Goal: Task Accomplishment & Management: Use online tool/utility

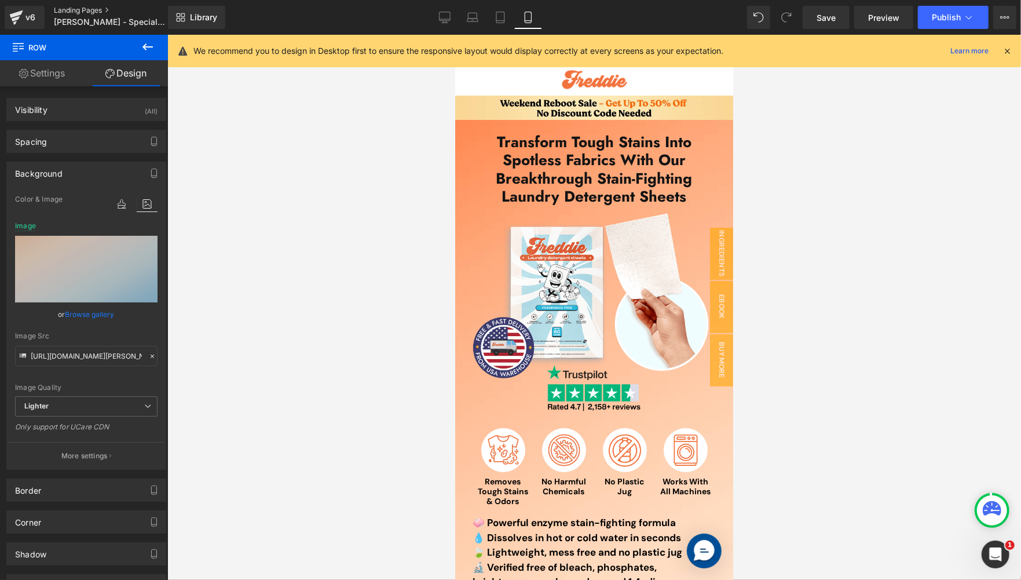
click at [65, 10] on link "Landing Pages" at bounding box center [120, 10] width 133 height 9
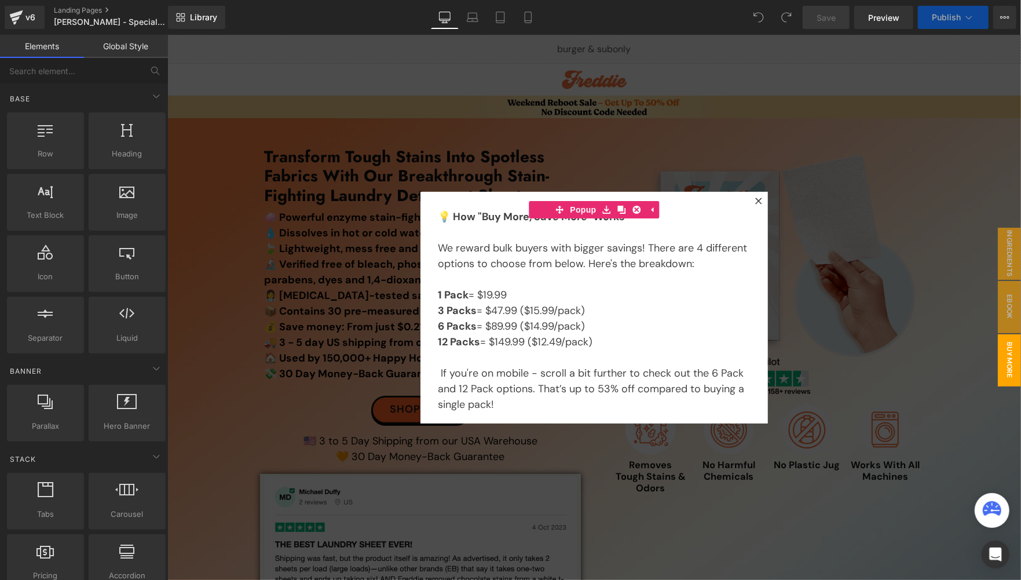
click at [885, 197] on div at bounding box center [594, 306] width 854 height 545
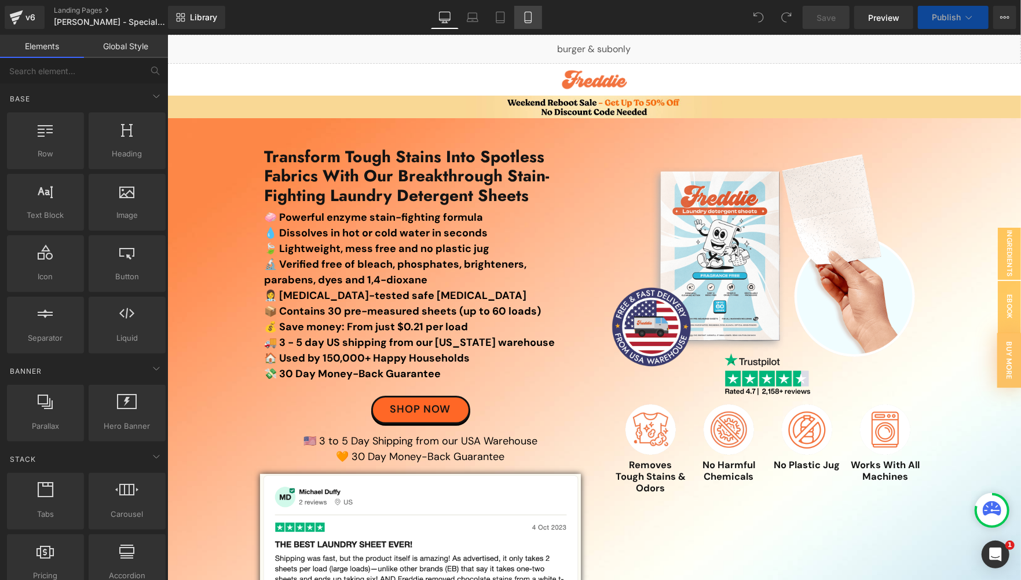
click at [539, 19] on link "Mobile" at bounding box center [528, 17] width 28 height 23
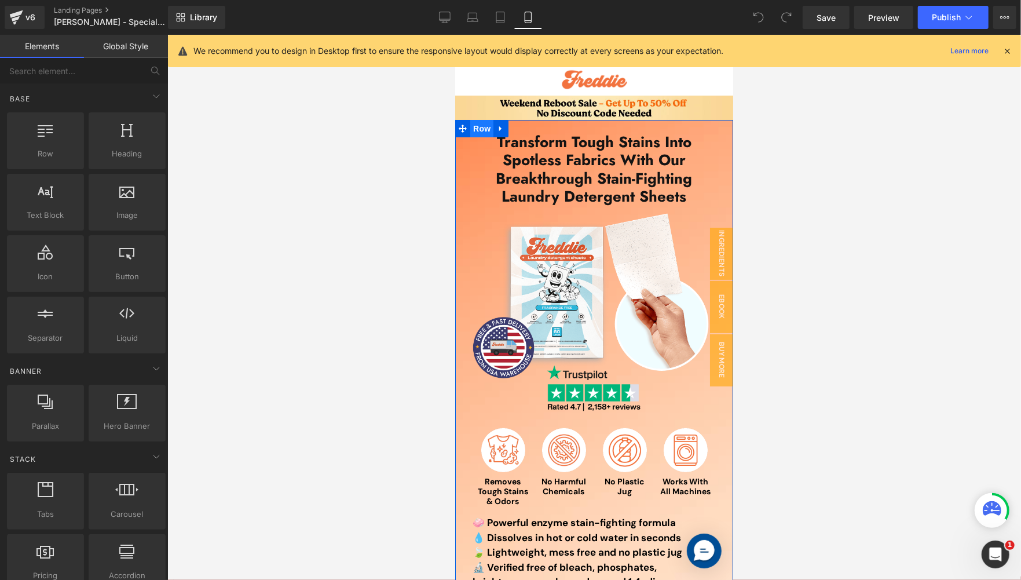
click at [470, 123] on span "Row" at bounding box center [481, 127] width 23 height 17
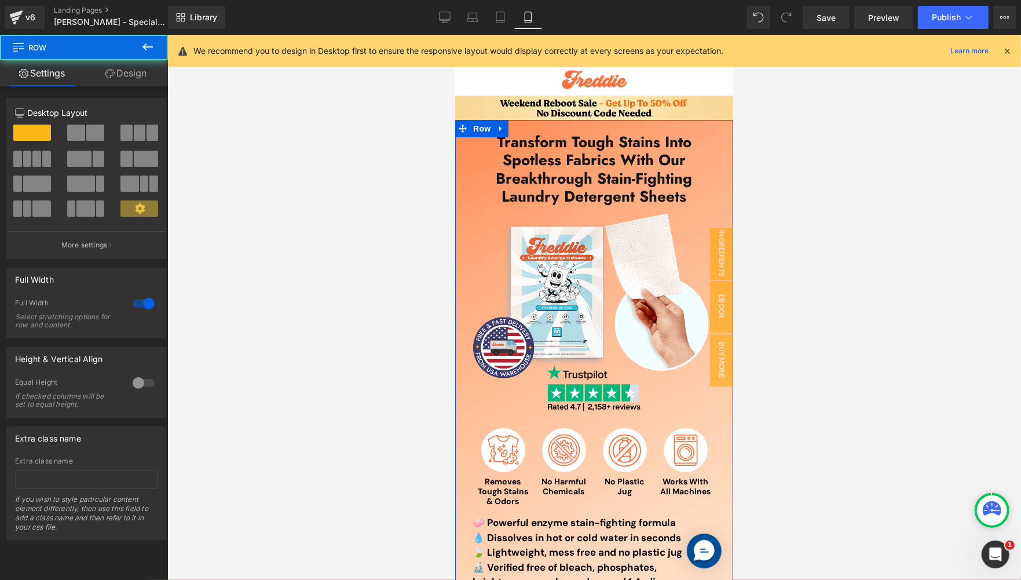
click at [131, 75] on link "Design" at bounding box center [126, 73] width 84 height 26
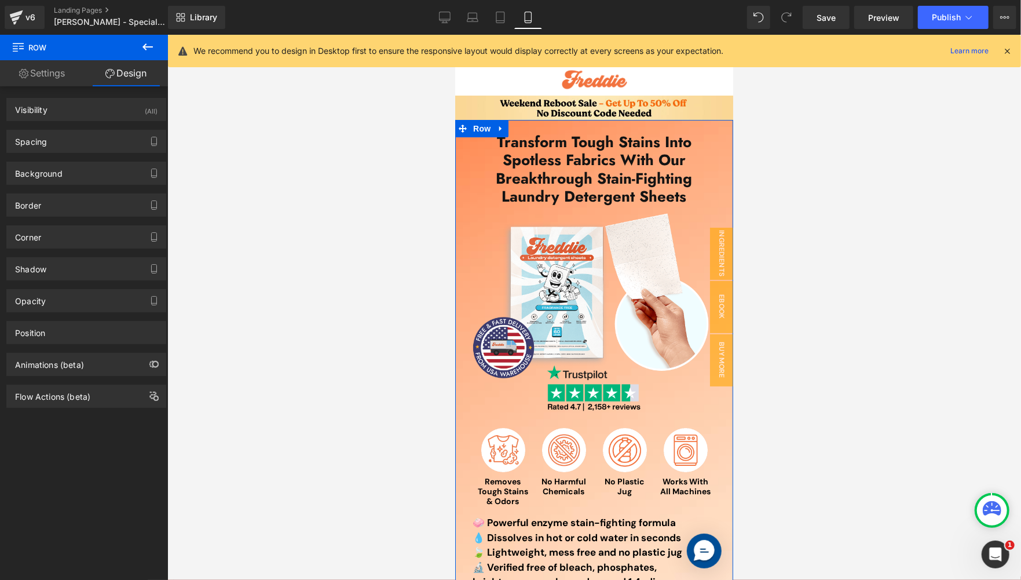
type input "[URL][DOMAIN_NAME][PERSON_NAME]"
click at [60, 165] on div "Background" at bounding box center [39, 170] width 48 height 16
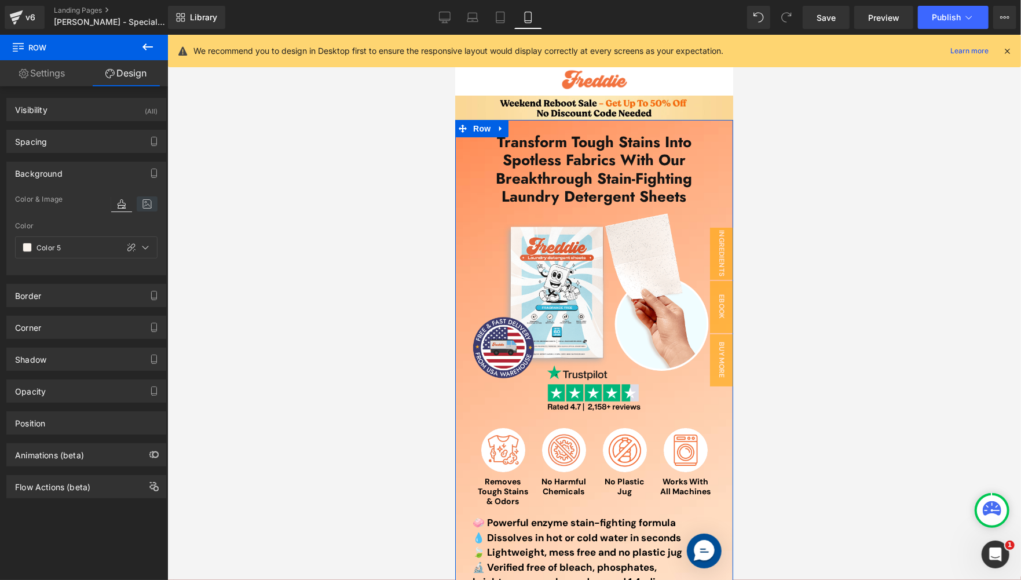
click at [144, 201] on icon at bounding box center [147, 203] width 21 height 15
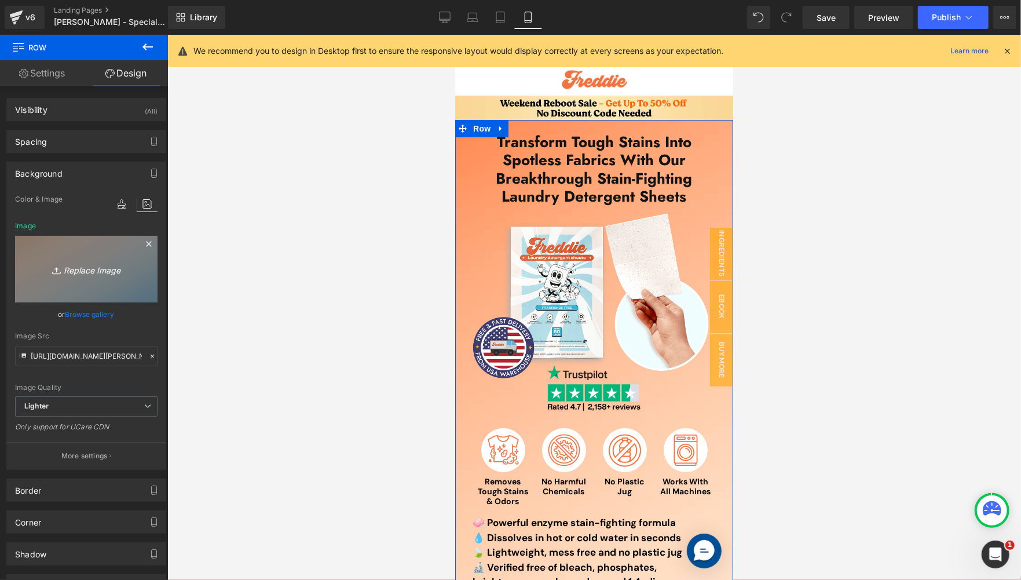
click at [92, 274] on icon "Replace Image" at bounding box center [86, 269] width 93 height 14
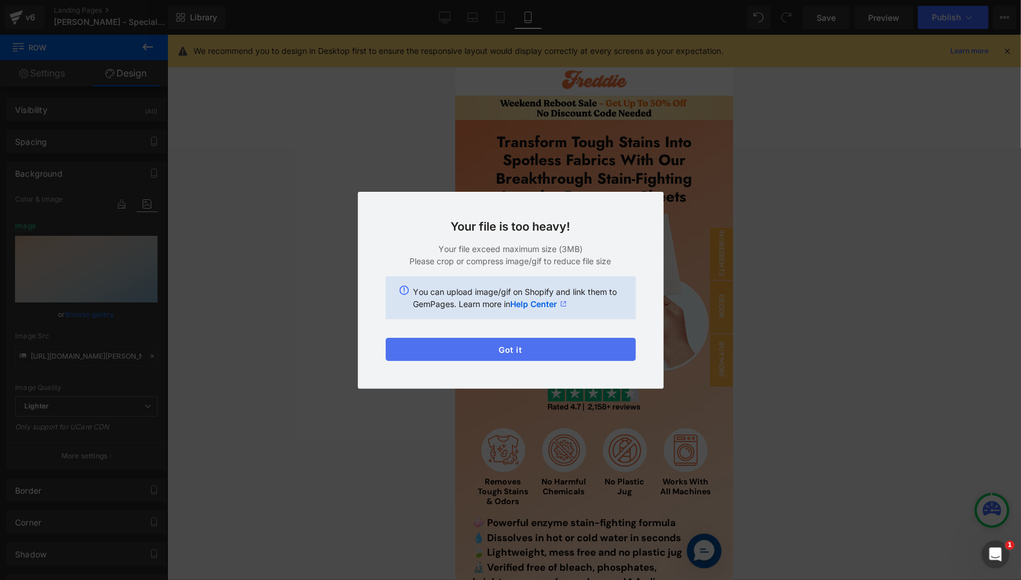
drag, startPoint x: 587, startPoint y: 344, endPoint x: 268, endPoint y: 158, distance: 368.9
click at [587, 344] on button "Got it" at bounding box center [511, 349] width 250 height 23
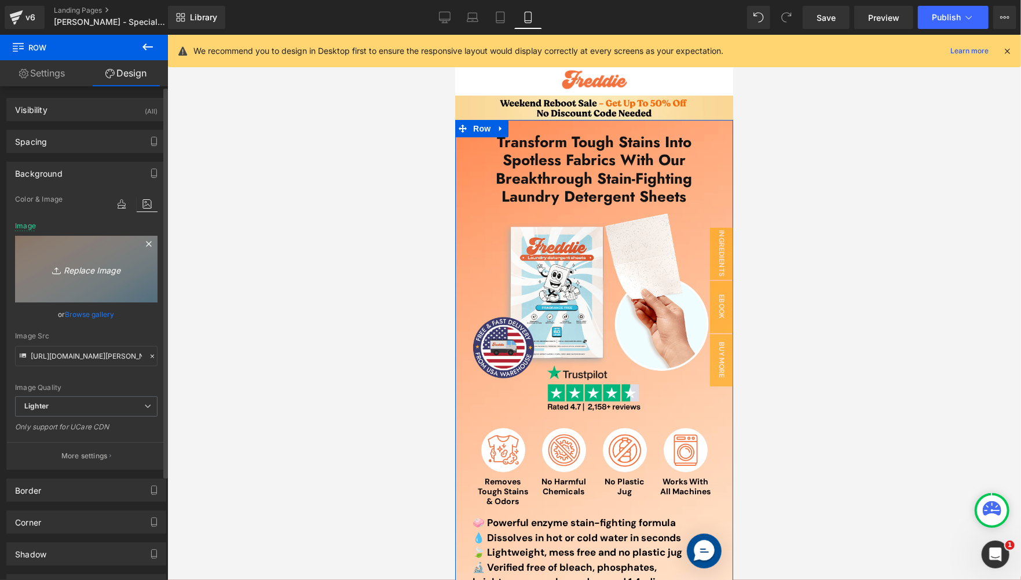
click at [87, 275] on icon "Replace Image" at bounding box center [86, 269] width 93 height 14
type input "C:\fakepath\d938232a95b37b8b6614aeb8eaf8d7d628f3dbd5.jpg"
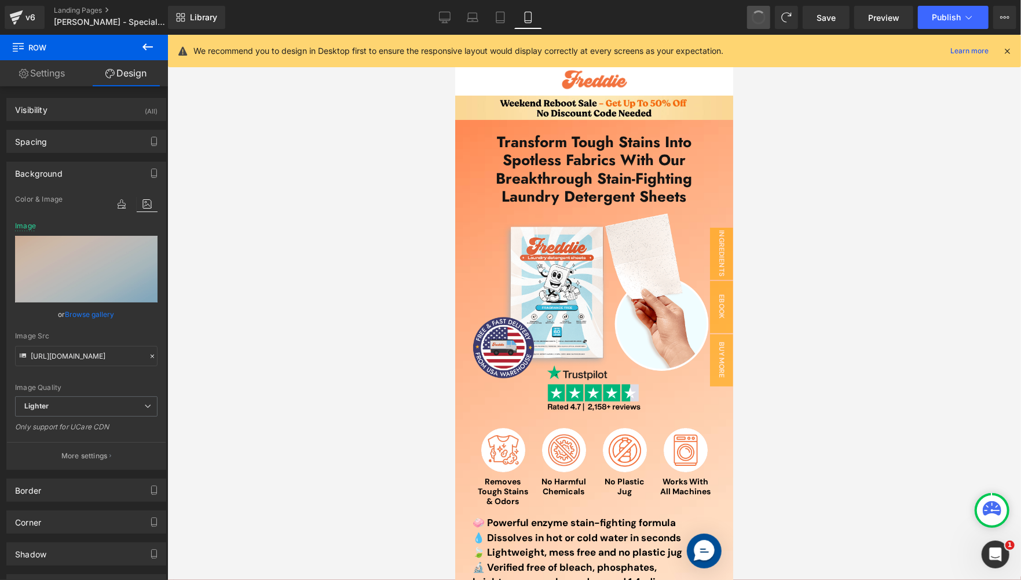
type input "[URL][DOMAIN_NAME][PERSON_NAME]"
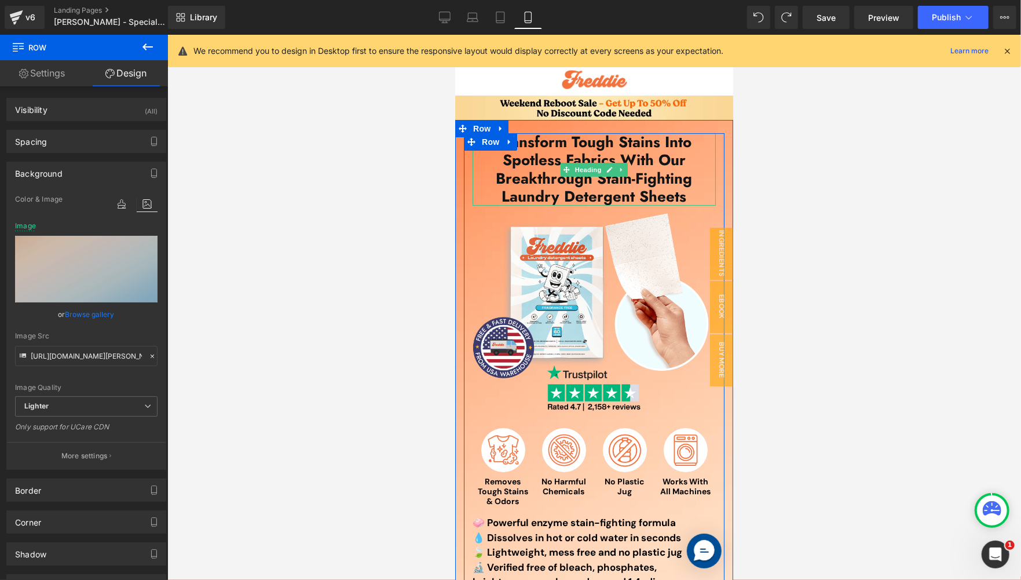
click at [527, 163] on h1 "Transform Tough Stains Into Spotless Fabrics With Our Breakthrough Stain-Fighti…" at bounding box center [593, 169] width 243 height 72
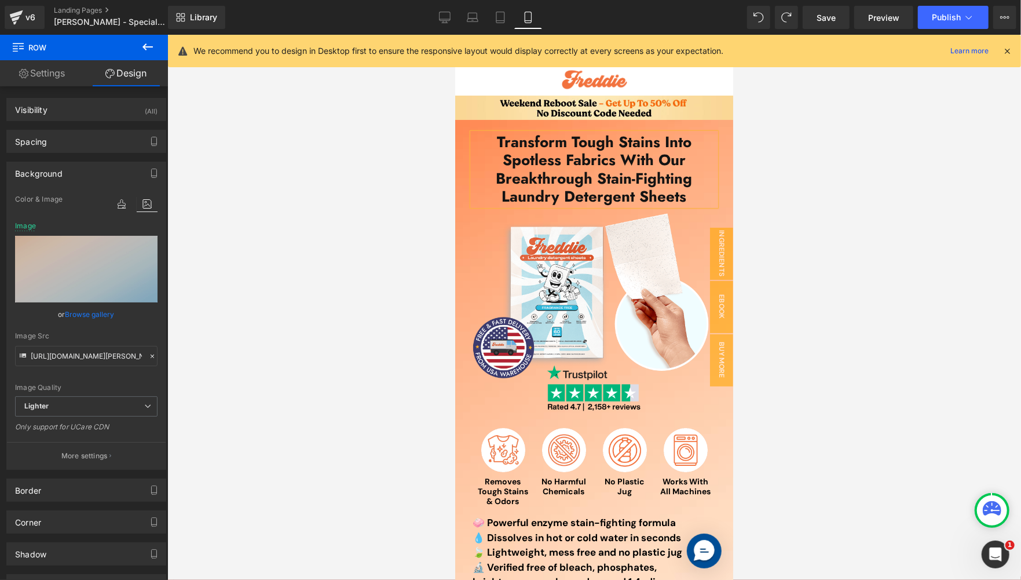
click at [527, 163] on h1 "Transform Tough Stains Into Spotless Fabrics With Our Breakthrough Stain-Fighti…" at bounding box center [593, 169] width 243 height 72
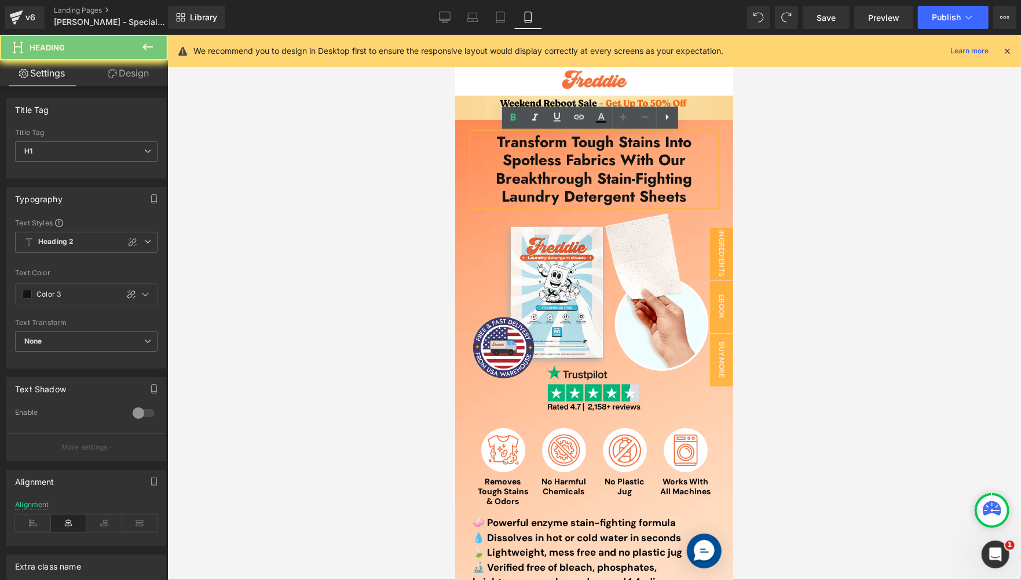
click at [527, 163] on h1 "Transform Tough Stains Into Spotless Fabrics With Our Breakthrough Stain-Fighti…" at bounding box center [593, 169] width 243 height 72
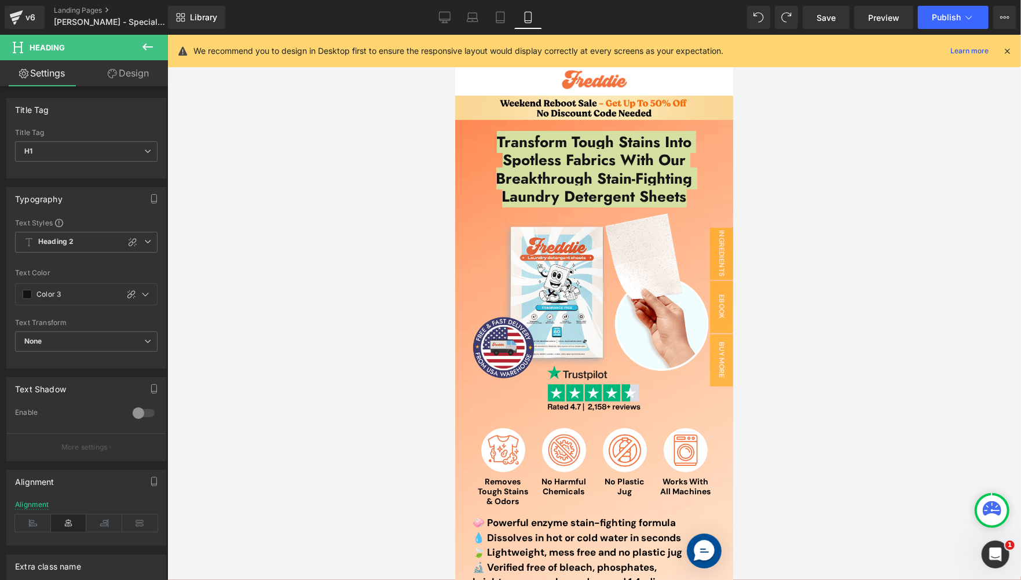
click at [392, 25] on div "Library Mobile Desktop Laptop Tablet Mobile Save Preview Publish Scheduled View…" at bounding box center [594, 17] width 853 height 23
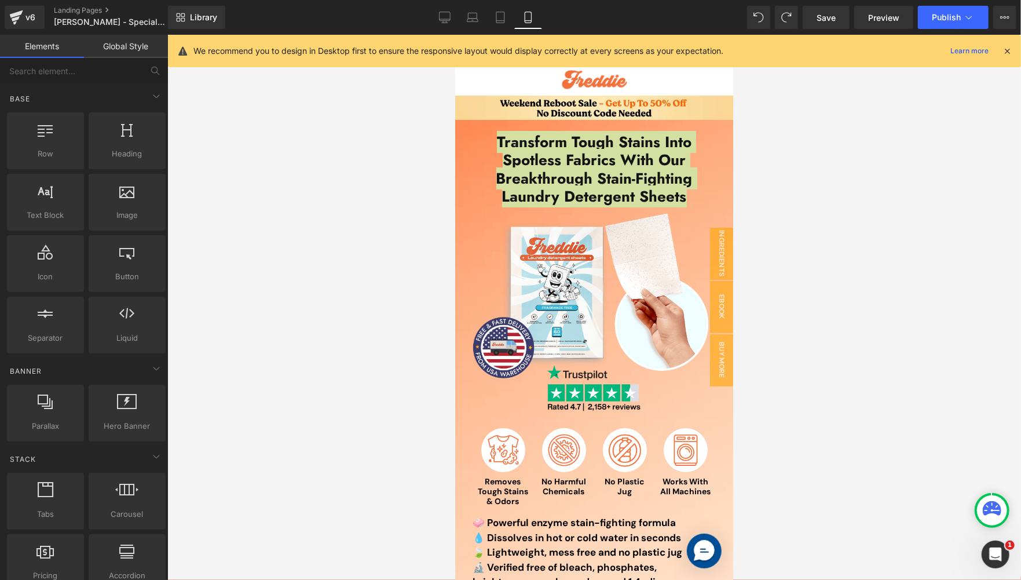
click at [371, 137] on div at bounding box center [594, 307] width 854 height 545
click at [746, 193] on div at bounding box center [594, 307] width 854 height 545
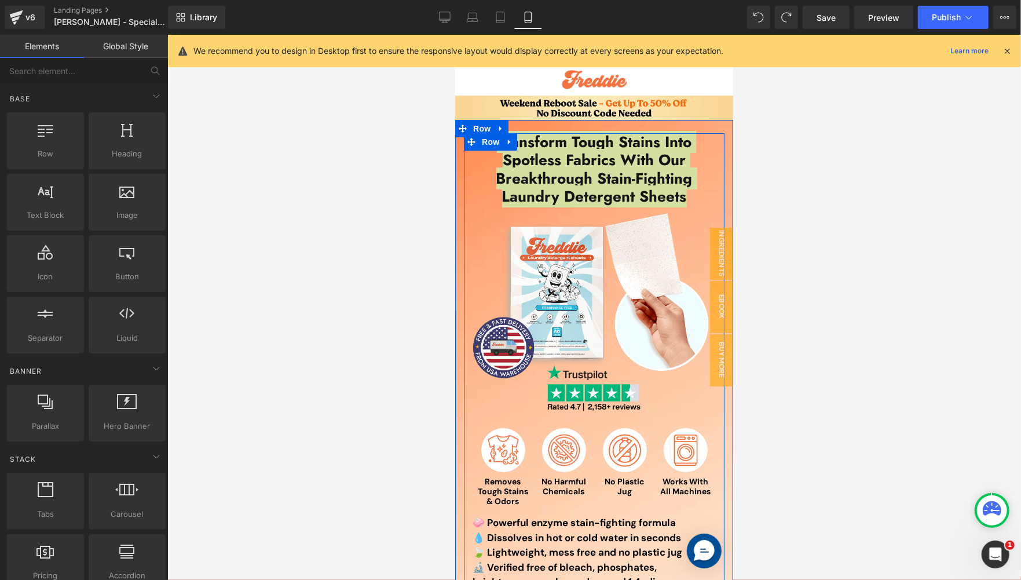
click at [455, 34] on div at bounding box center [455, 34] width 0 height 0
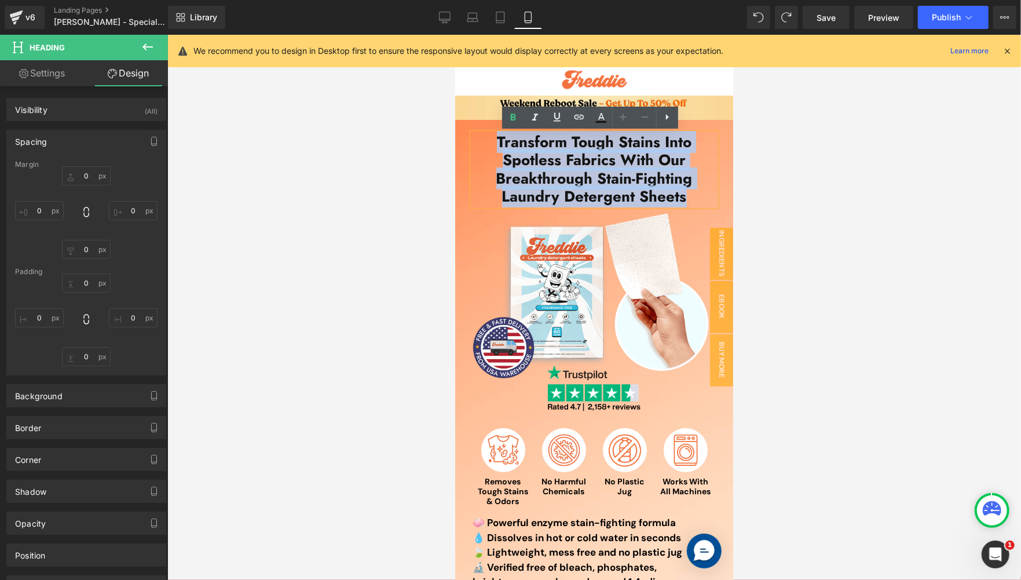
click at [610, 171] on h1 "Transform Tough Stains Into Spotless Fabrics With Our Breakthrough Stain-Fighti…" at bounding box center [593, 169] width 243 height 72
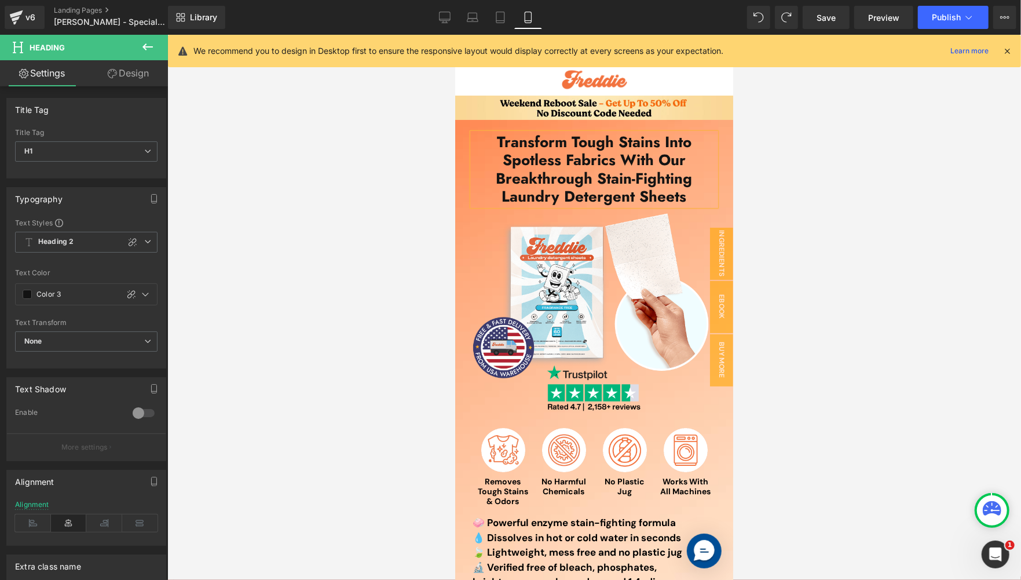
drag, startPoint x: 845, startPoint y: 166, endPoint x: 758, endPoint y: 164, distance: 87.5
click at [845, 167] on div at bounding box center [594, 307] width 854 height 545
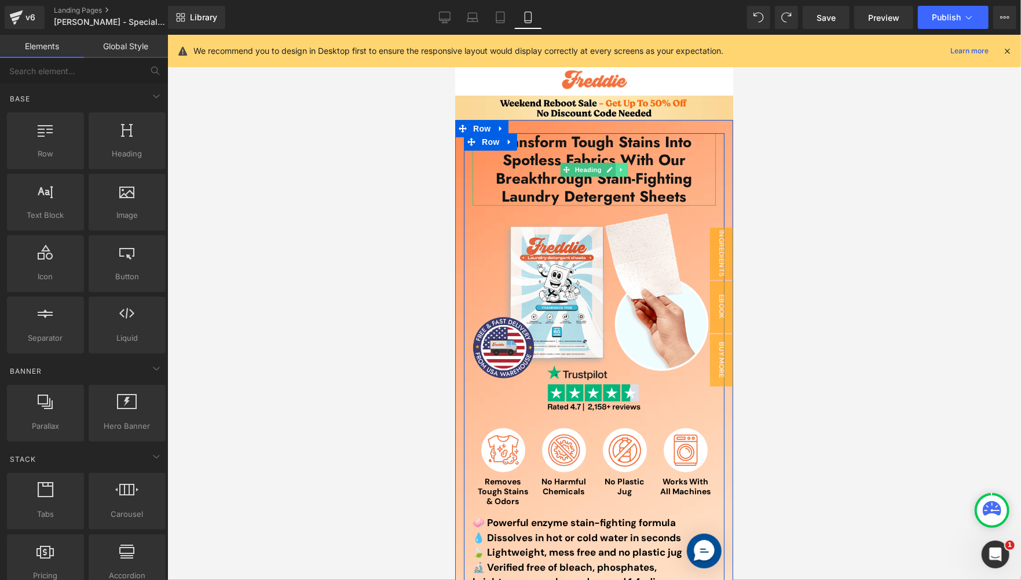
click at [618, 171] on icon at bounding box center [621, 169] width 6 height 7
click at [626, 171] on icon at bounding box center [627, 169] width 6 height 6
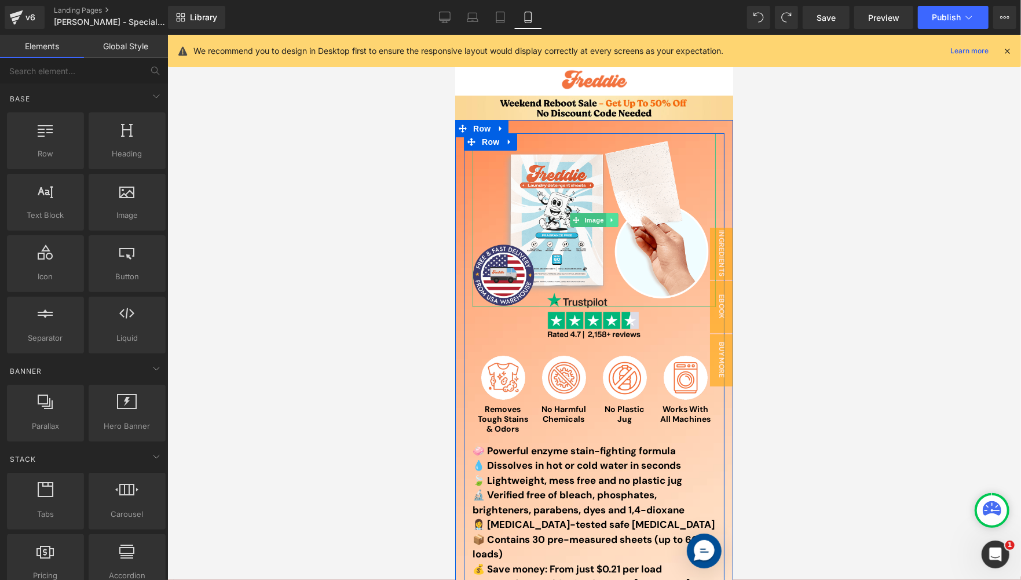
click at [609, 220] on icon at bounding box center [612, 219] width 6 height 7
click at [615, 220] on icon at bounding box center [618, 220] width 6 height 6
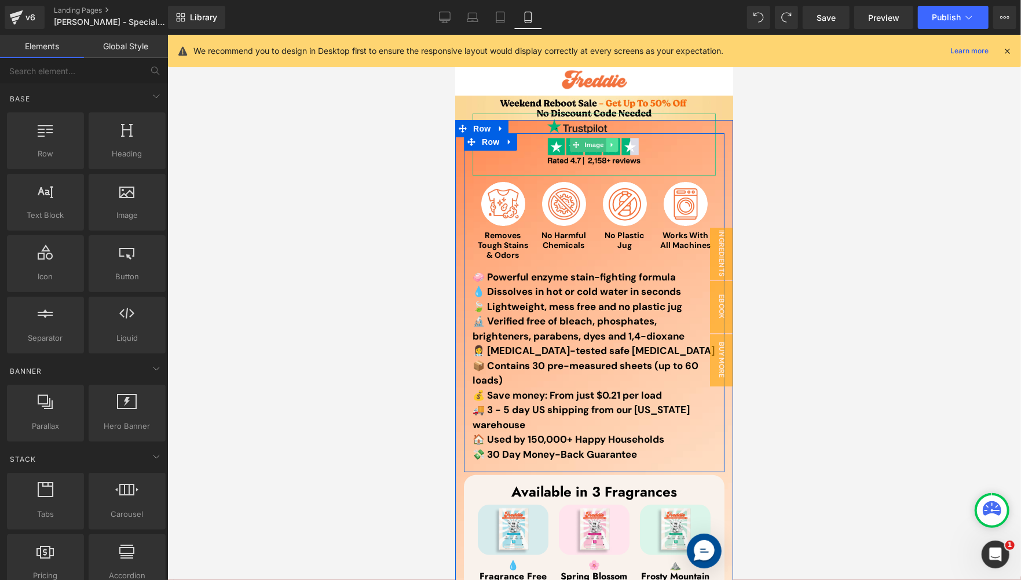
click at [609, 146] on icon at bounding box center [612, 144] width 6 height 7
click at [615, 146] on icon at bounding box center [618, 144] width 6 height 6
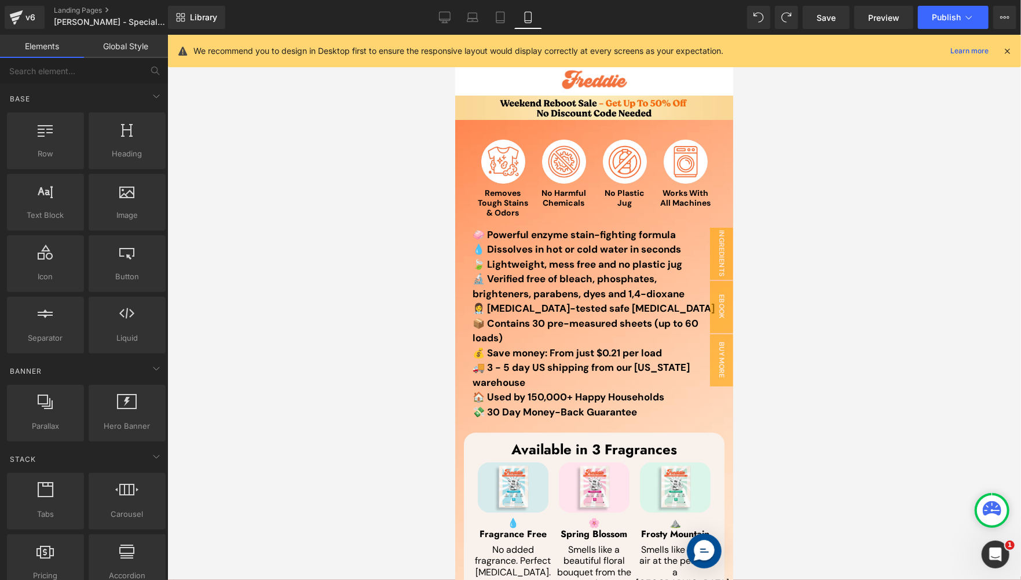
click at [838, 196] on div at bounding box center [594, 307] width 854 height 545
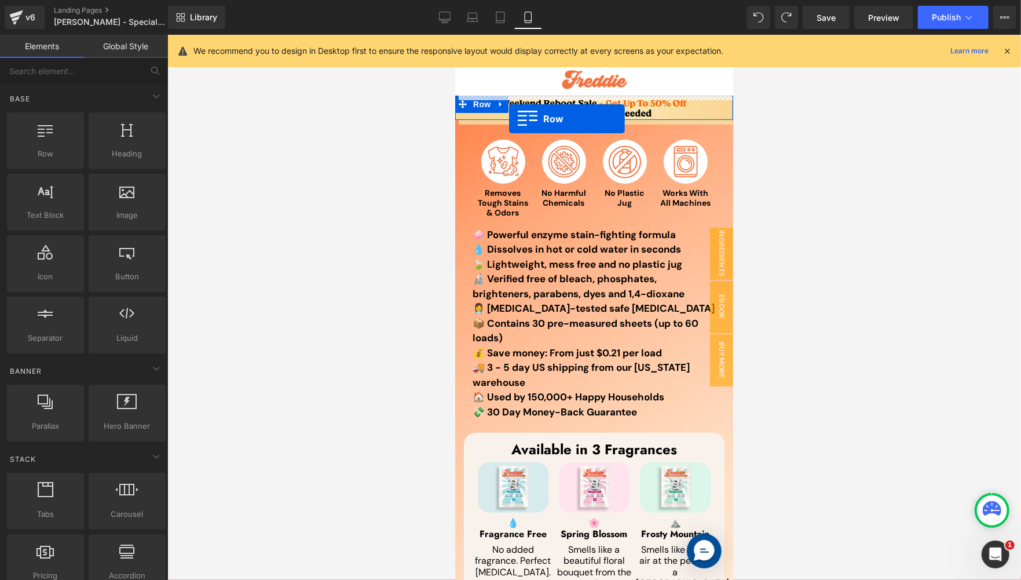
drag, startPoint x: 502, startPoint y: 171, endPoint x: 509, endPoint y: 120, distance: 52.0
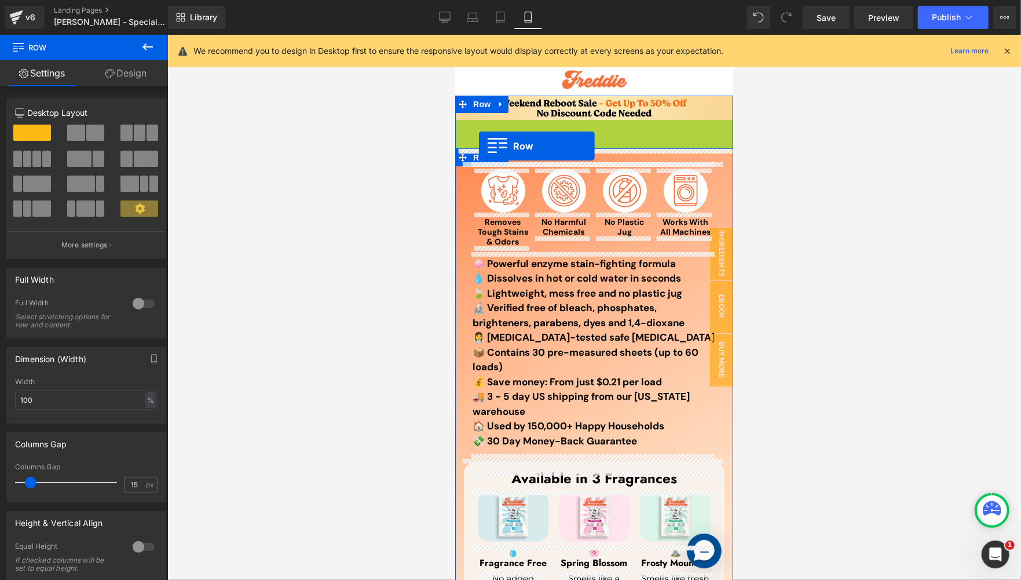
drag, startPoint x: 473, startPoint y: 124, endPoint x: 478, endPoint y: 145, distance: 22.2
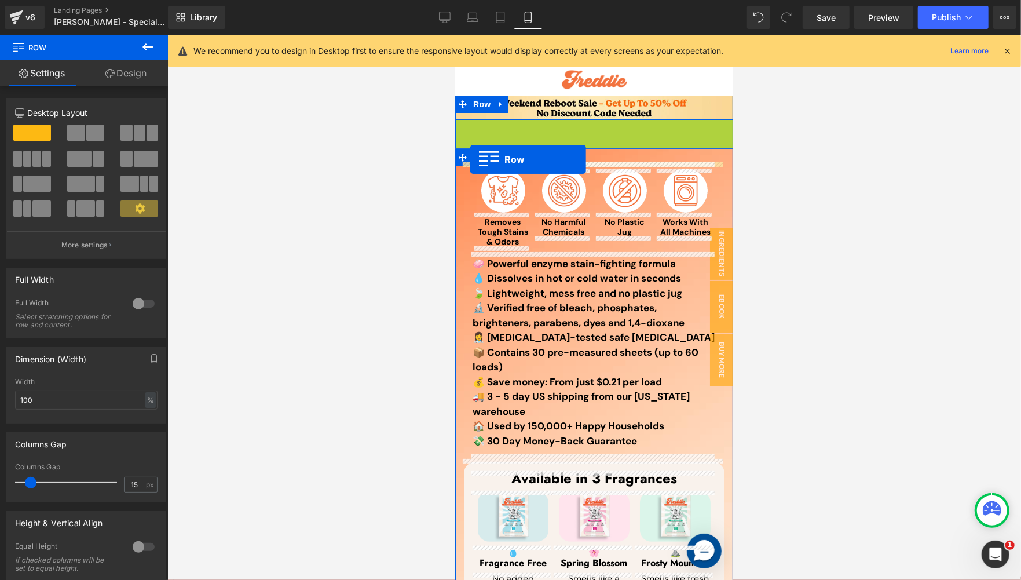
drag, startPoint x: 481, startPoint y: 127, endPoint x: 470, endPoint y: 159, distance: 34.4
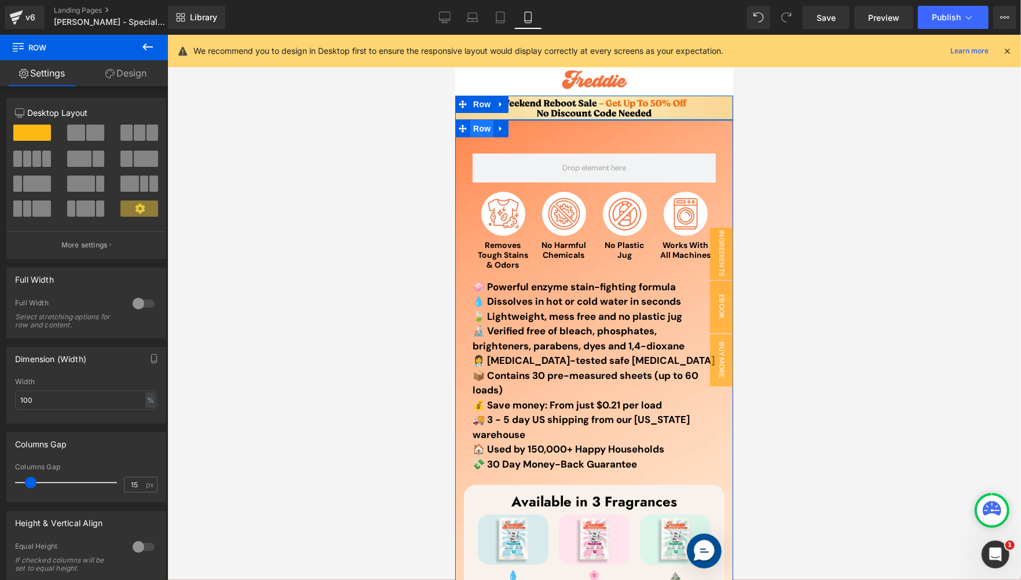
click at [470, 129] on span "Row" at bounding box center [481, 127] width 23 height 17
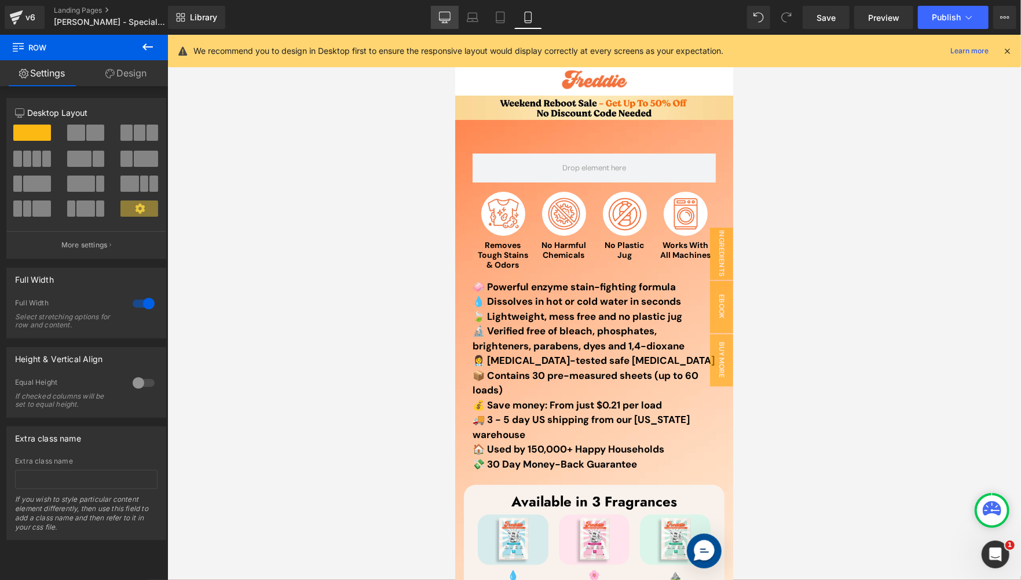
drag, startPoint x: 430, startPoint y: 15, endPoint x: 445, endPoint y: 17, distance: 15.2
click at [430, 16] on div "Library Mobile Desktop Laptop Tablet Mobile Save Preview Publish Scheduled View…" at bounding box center [594, 17] width 853 height 23
drag, startPoint x: 445, startPoint y: 17, endPoint x: 535, endPoint y: 23, distance: 90.0
click at [445, 18] on icon at bounding box center [445, 18] width 12 height 12
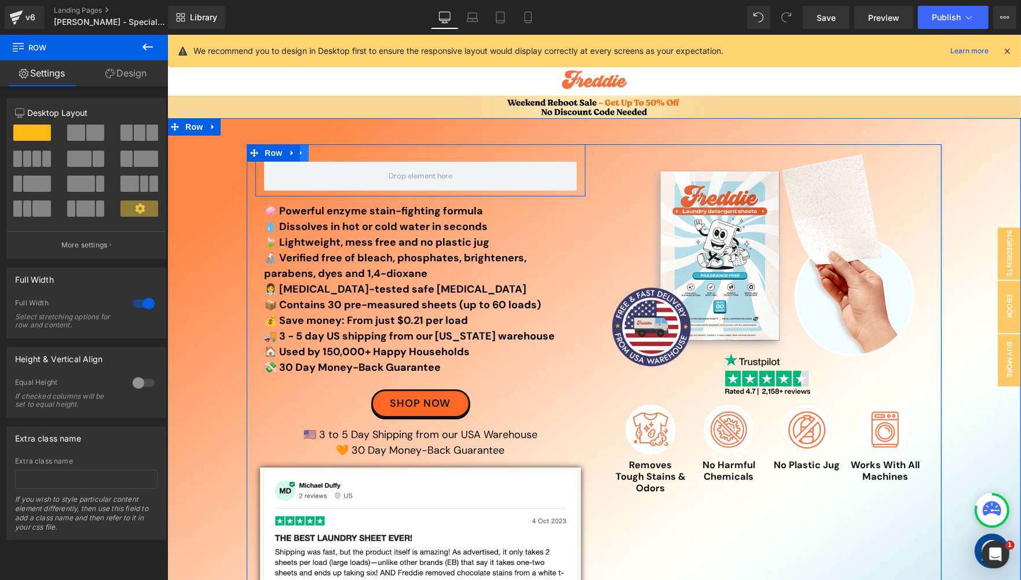
click at [300, 154] on link at bounding box center [300, 152] width 15 height 17
click at [329, 154] on icon at bounding box center [331, 152] width 8 height 8
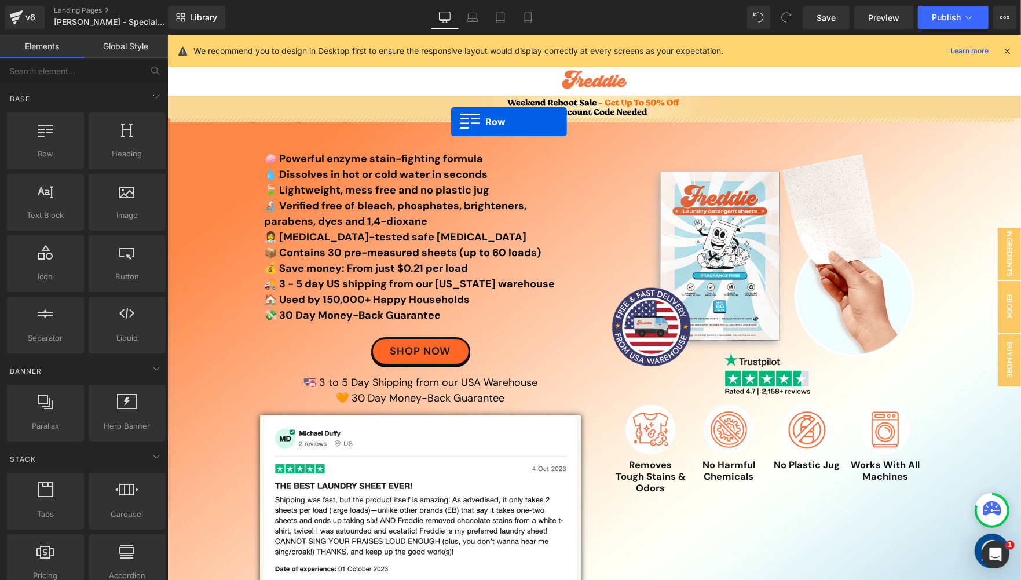
drag, startPoint x: 205, startPoint y: 180, endPoint x: 451, endPoint y: 120, distance: 252.6
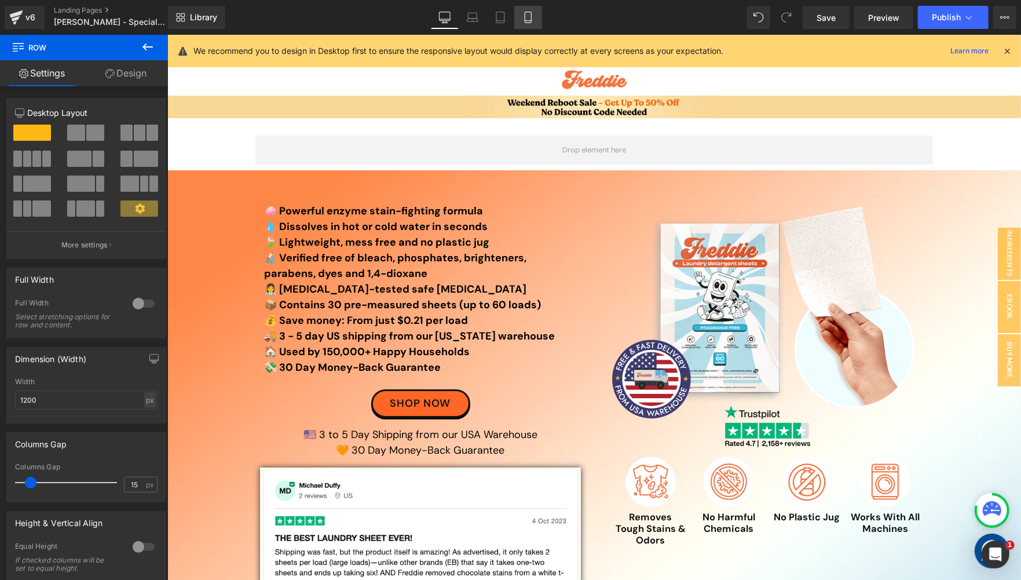
click at [535, 19] on link "Mobile" at bounding box center [528, 17] width 28 height 23
type input "100"
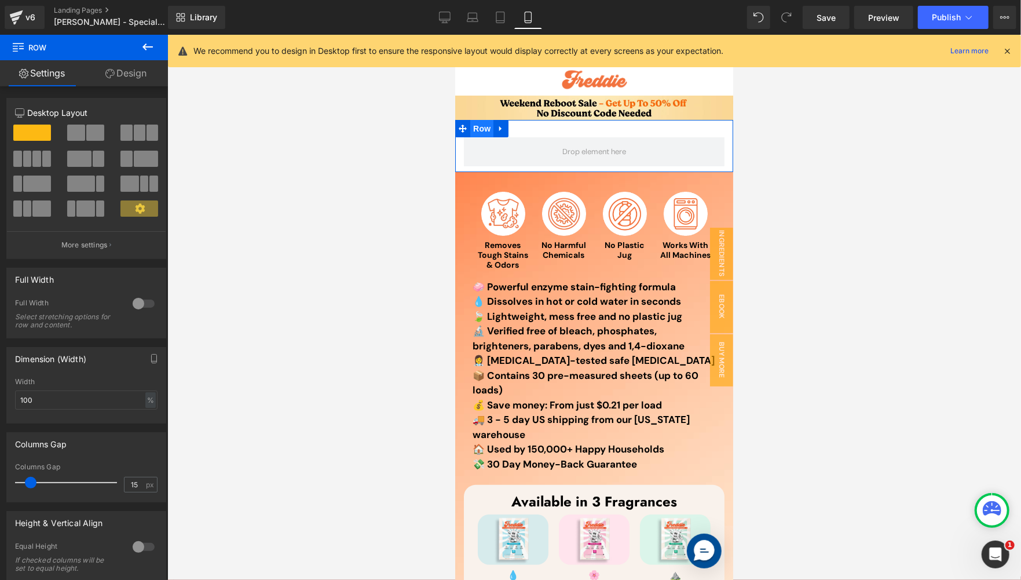
click at [485, 126] on span "Row" at bounding box center [481, 127] width 23 height 17
click at [140, 76] on link "Design" at bounding box center [126, 73] width 84 height 26
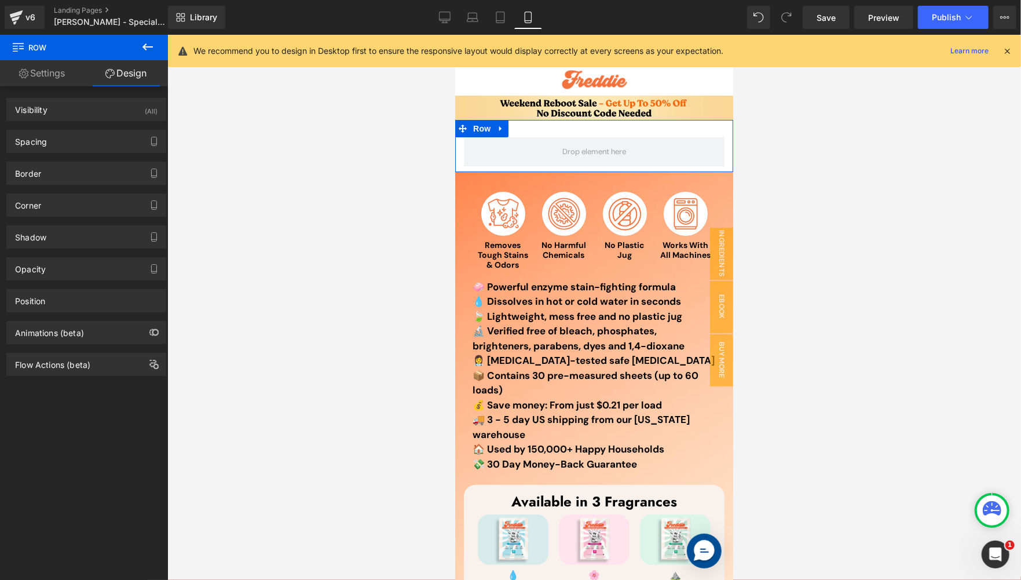
click at [35, 68] on link "Settings" at bounding box center [42, 73] width 84 height 26
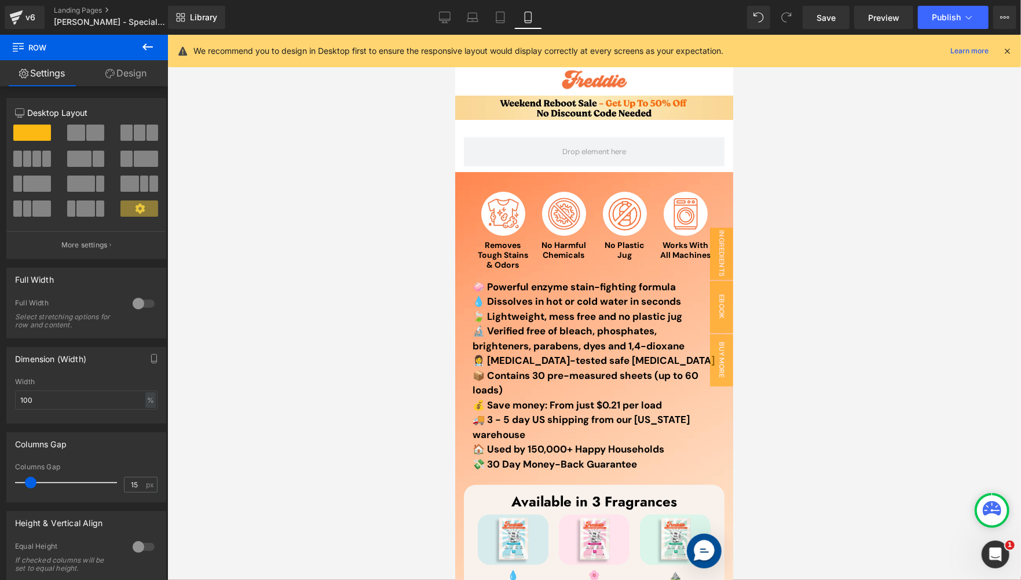
drag, startPoint x: 167, startPoint y: 52, endPoint x: 154, endPoint y: 49, distance: 13.2
click at [167, 53] on button at bounding box center [147, 47] width 41 height 25
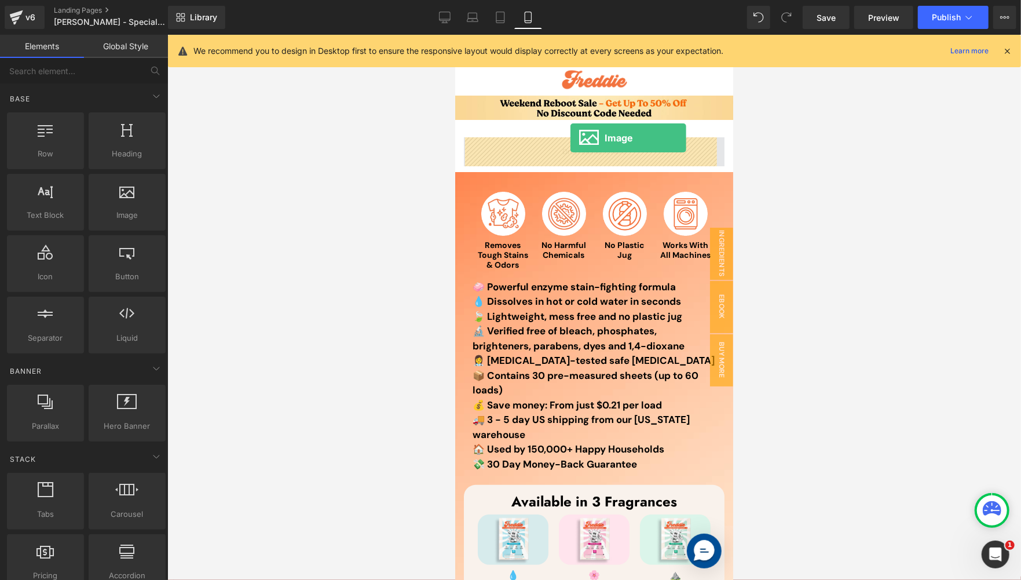
drag, startPoint x: 572, startPoint y: 248, endPoint x: 570, endPoint y: 137, distance: 111.2
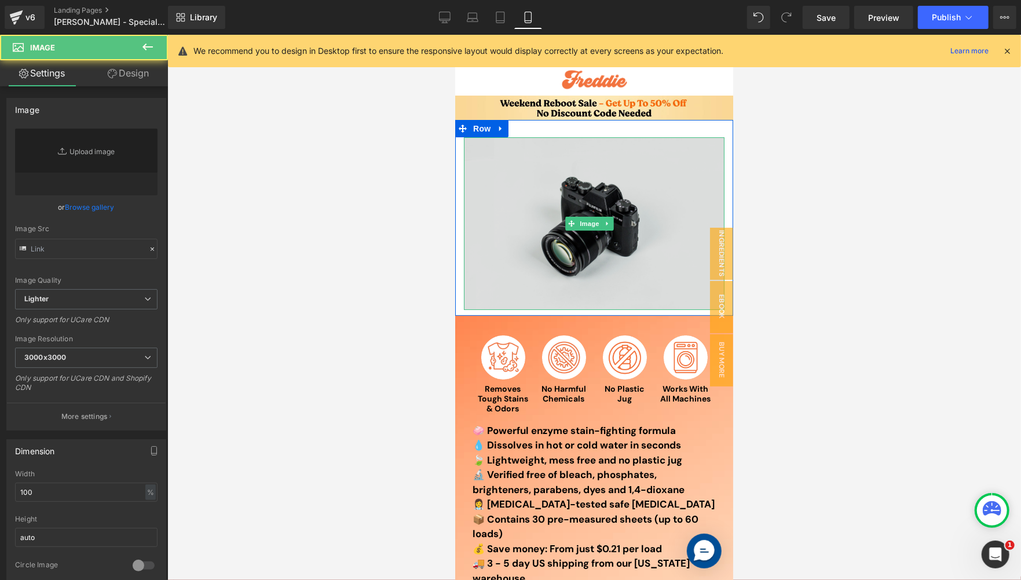
type input "//d1um8515vdn9kb.cloudfront.net/images/parallax.jpg"
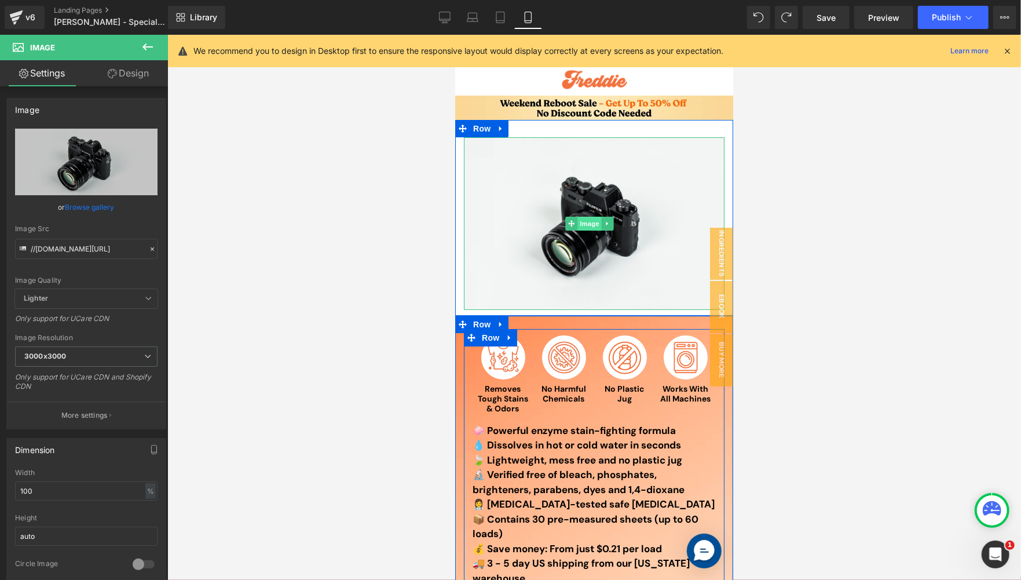
click at [583, 221] on span "Image" at bounding box center [590, 223] width 24 height 14
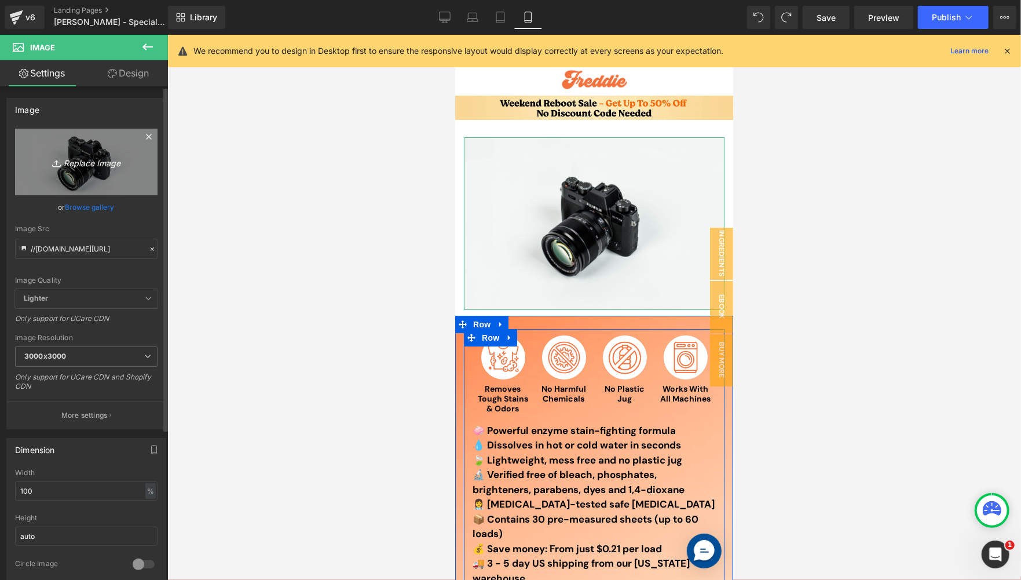
click at [93, 171] on link "Replace Image" at bounding box center [86, 162] width 143 height 67
type input "C:\fakepath\above the fold mobile.jpg"
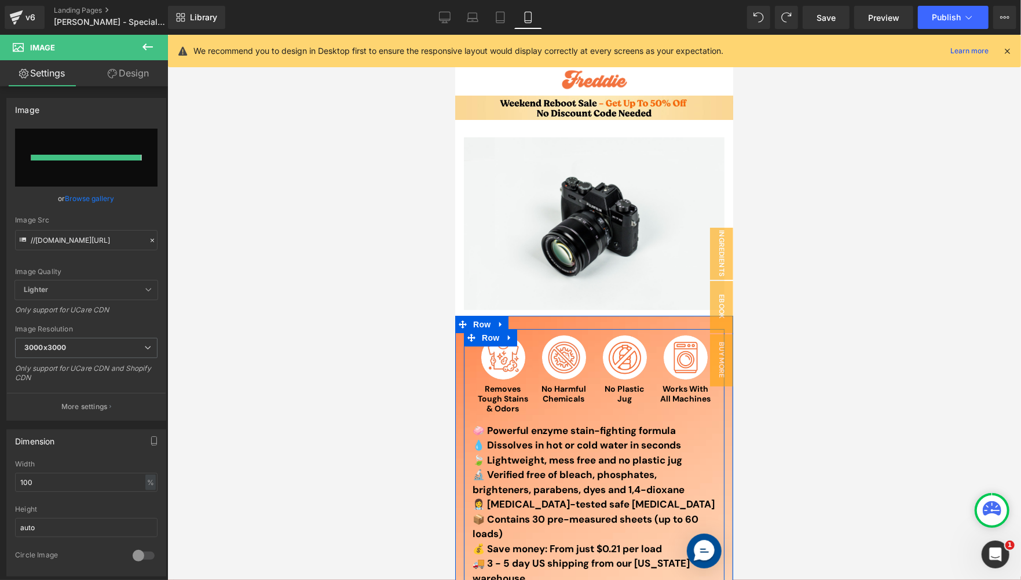
type input "https://ucarecdn.com/f04ae76f-bb73-4509-9389-38e66f370970/-/format/auto/-/previ…"
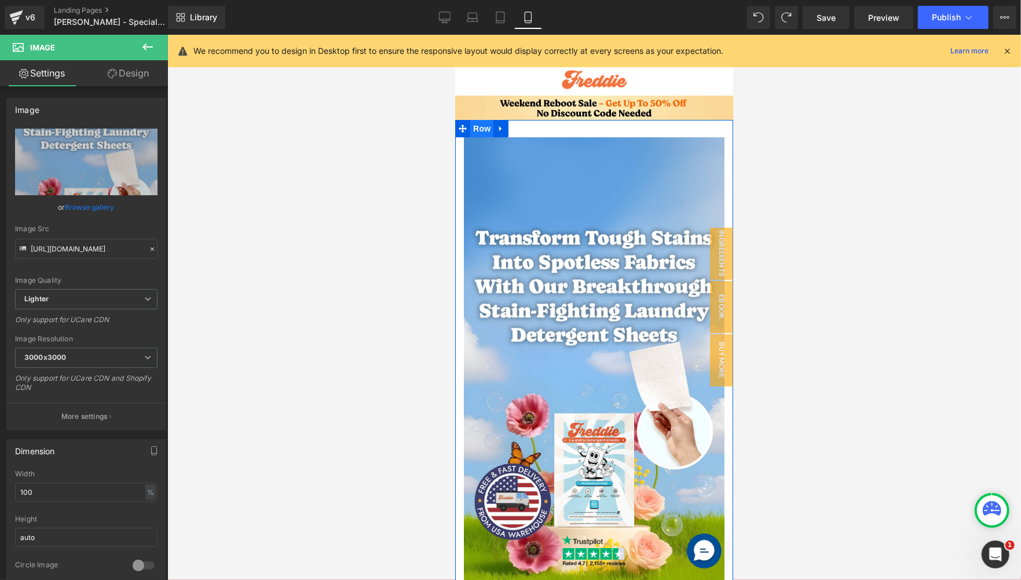
click at [489, 122] on span "Row" at bounding box center [481, 127] width 23 height 17
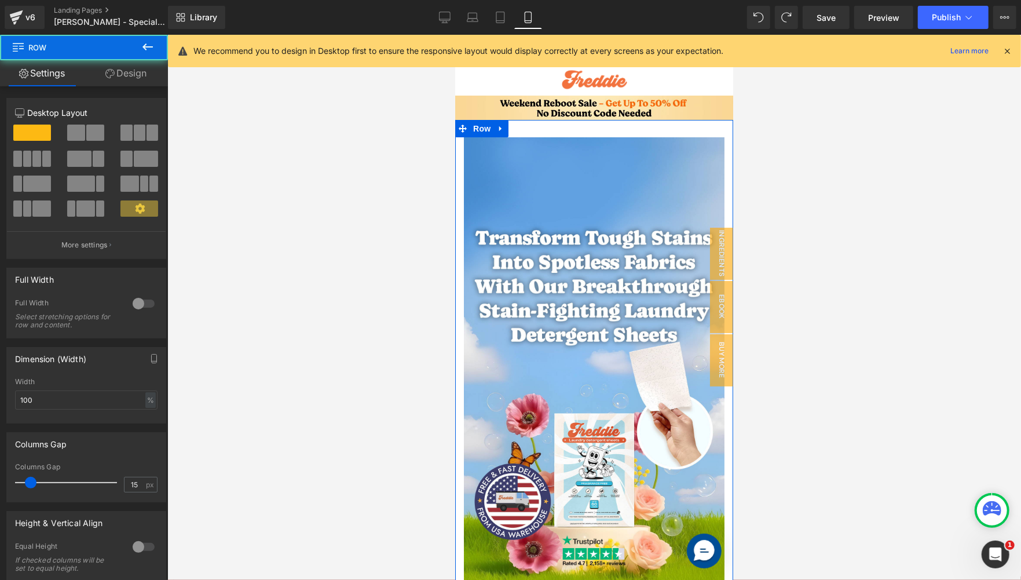
drag, startPoint x: 140, startPoint y: 72, endPoint x: 74, endPoint y: 109, distance: 75.7
click at [140, 73] on link "Design" at bounding box center [126, 73] width 84 height 26
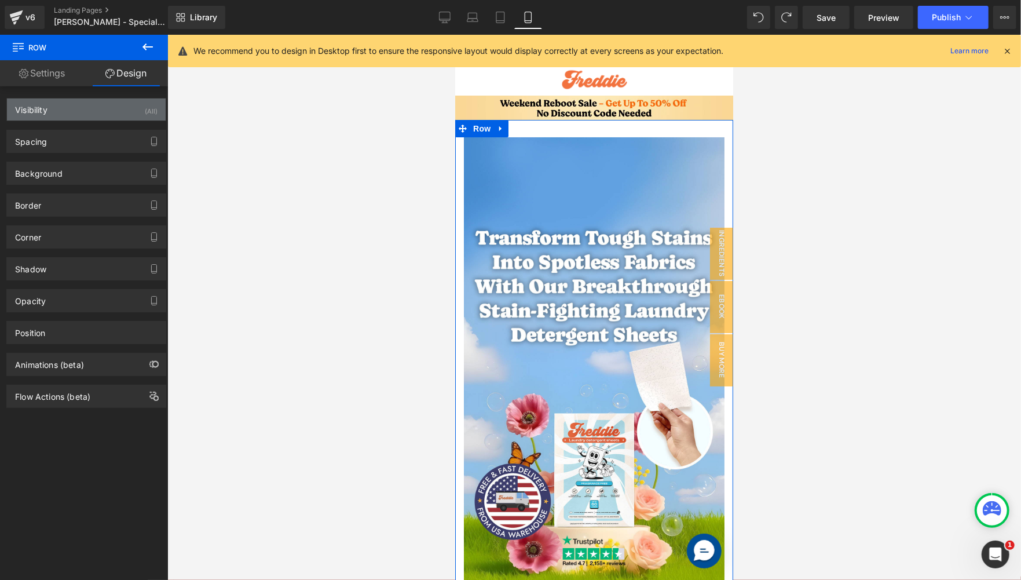
click at [85, 108] on div "Visibility (All)" at bounding box center [86, 109] width 159 height 22
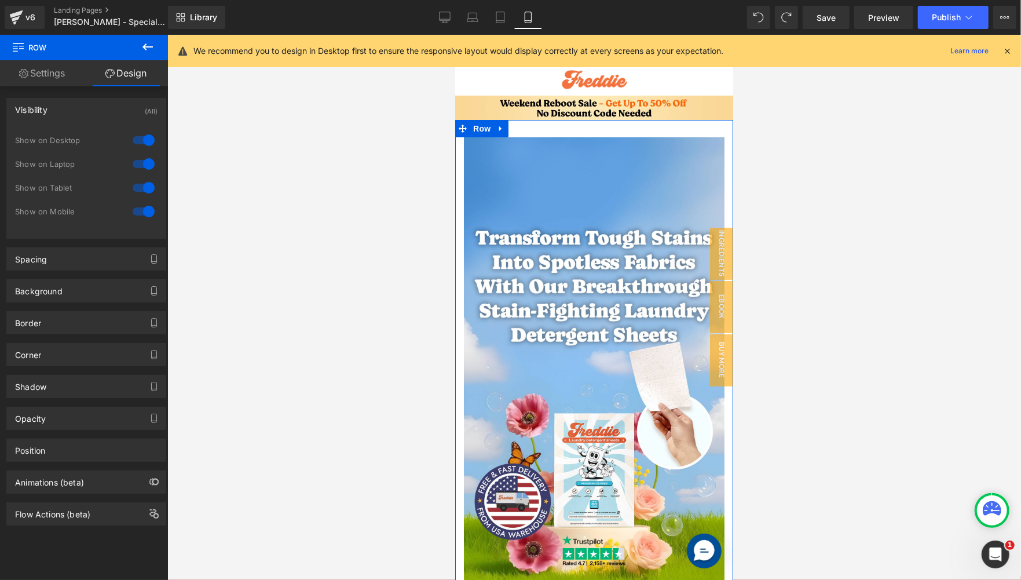
click at [85, 108] on div "Visibility (All)" at bounding box center [86, 109] width 159 height 22
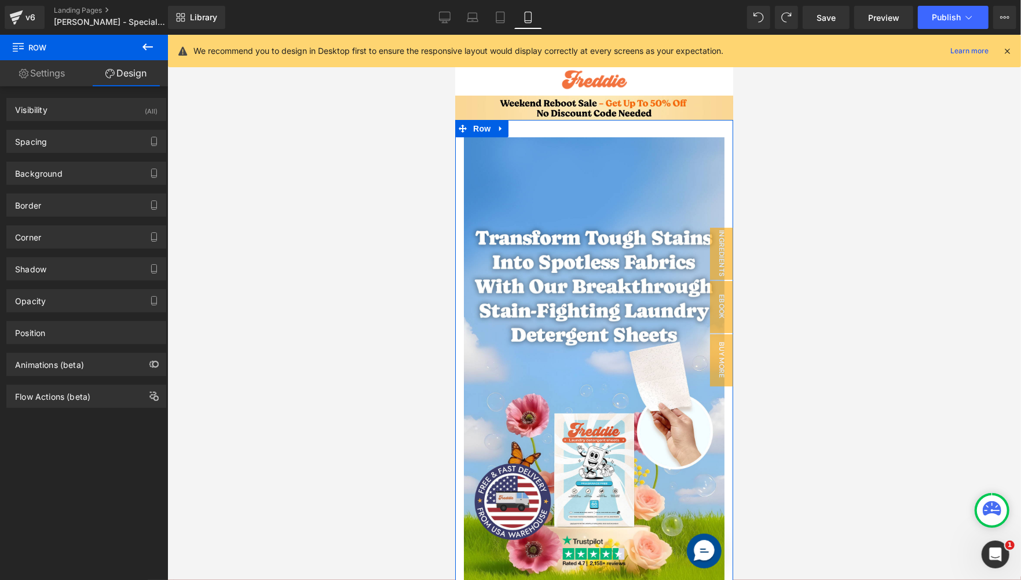
click at [65, 82] on link "Settings" at bounding box center [42, 73] width 84 height 26
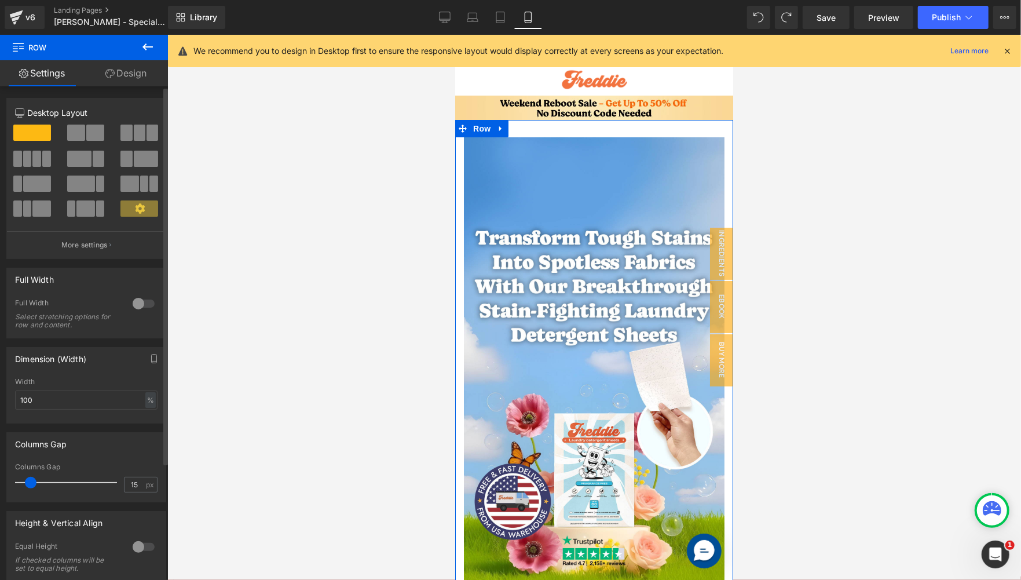
click at [137, 299] on div at bounding box center [144, 303] width 28 height 19
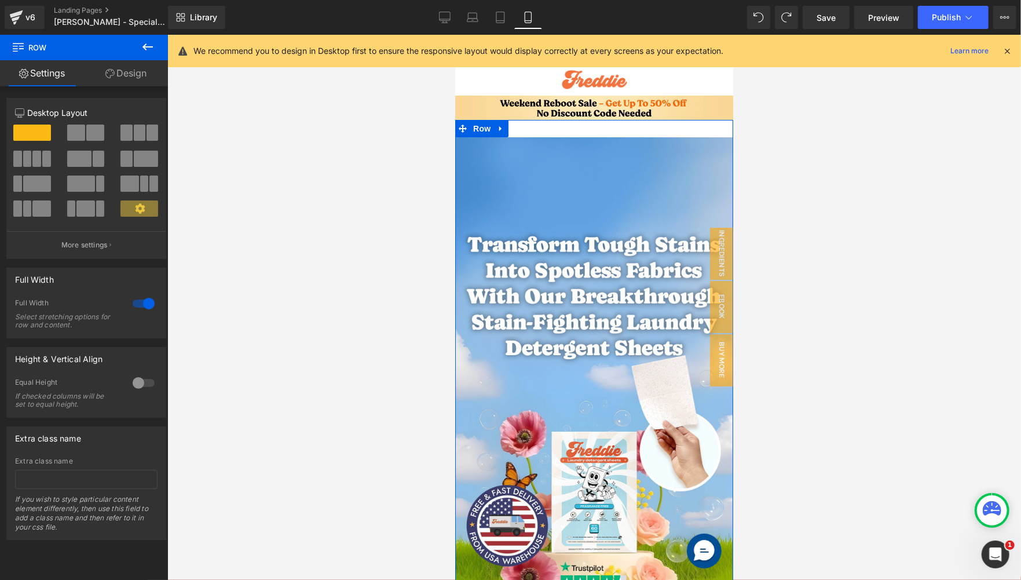
click at [137, 84] on link "Design" at bounding box center [126, 73] width 84 height 26
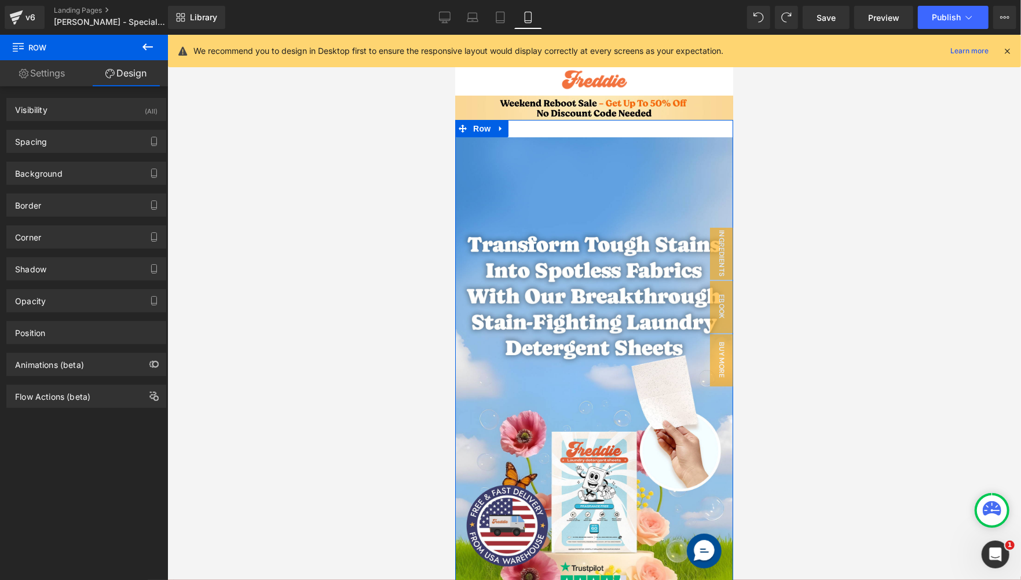
type input "0"
click at [89, 171] on div "Background" at bounding box center [86, 173] width 159 height 22
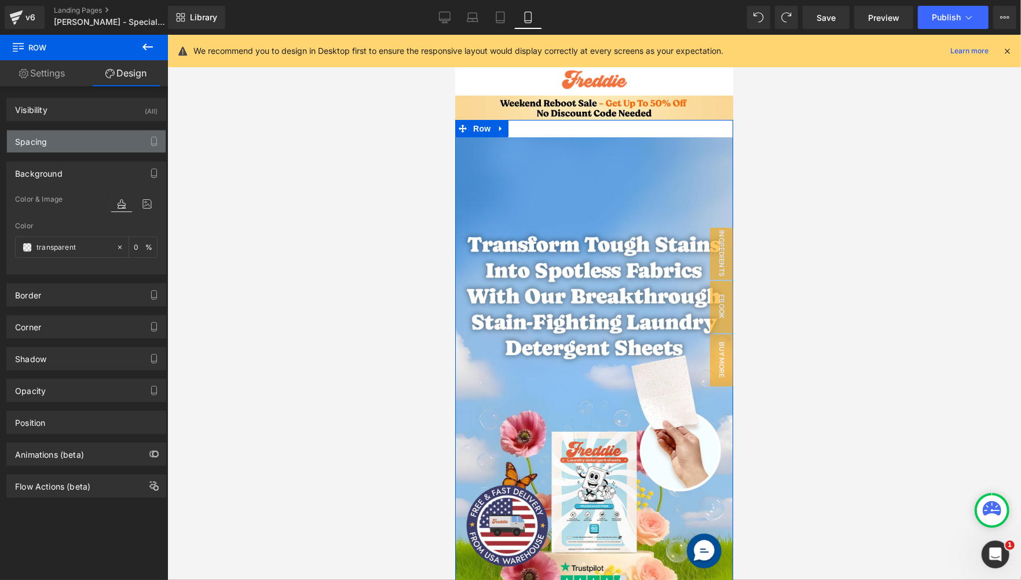
click at [48, 147] on div "Spacing" at bounding box center [86, 141] width 159 height 22
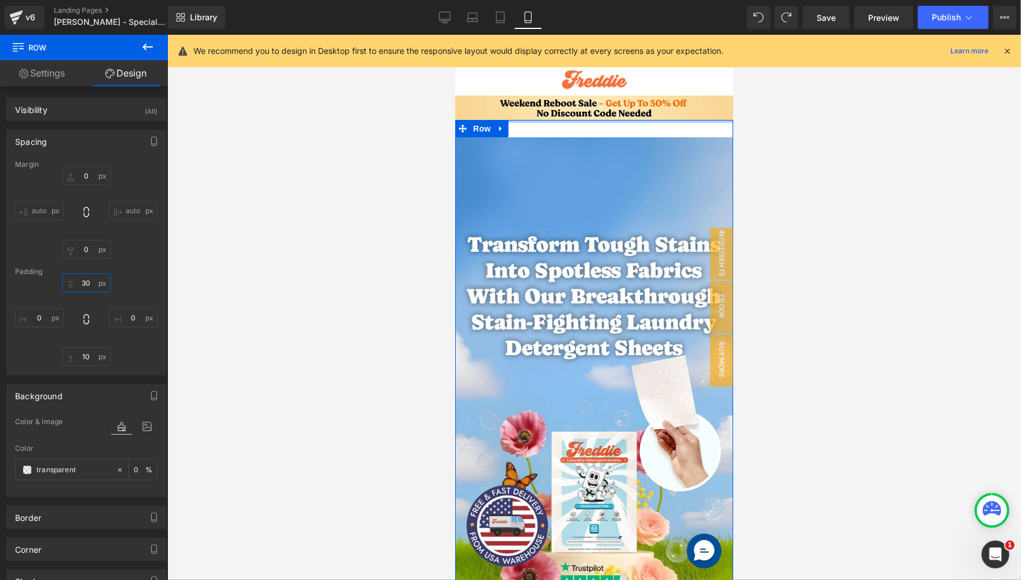
click at [83, 279] on input "30" at bounding box center [86, 282] width 49 height 19
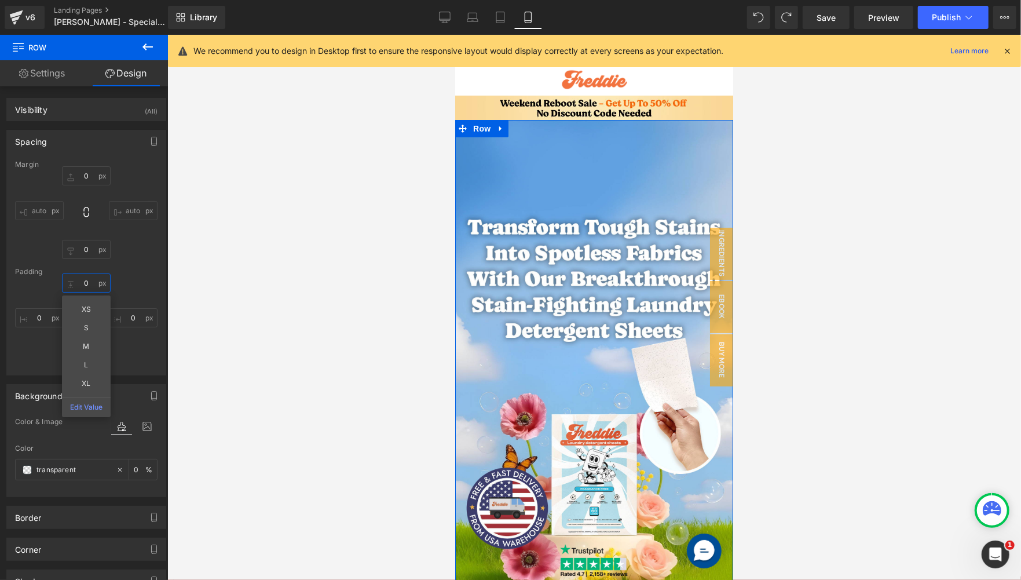
type input "0"
click at [128, 293] on div "0 0 XS S M L XL Edit Value 0px 0 10px 10 0px 0" at bounding box center [86, 319] width 143 height 93
click at [80, 355] on input "10" at bounding box center [86, 356] width 49 height 19
type input "0"
click at [143, 270] on div "Padding" at bounding box center [86, 272] width 143 height 8
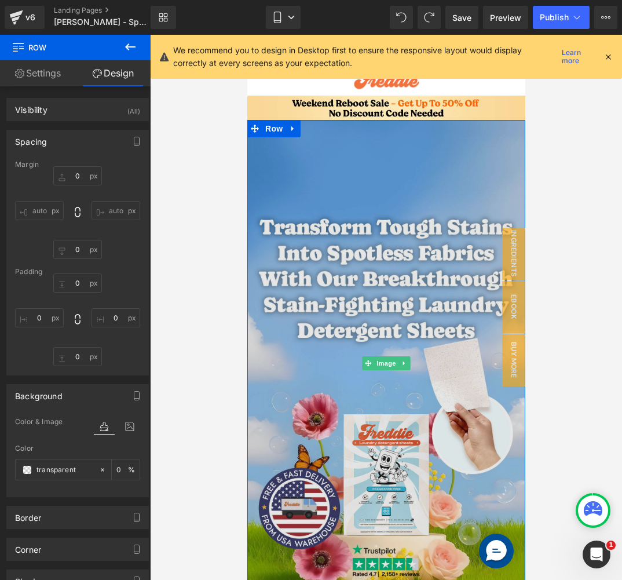
click at [377, 269] on img at bounding box center [386, 363] width 278 height 487
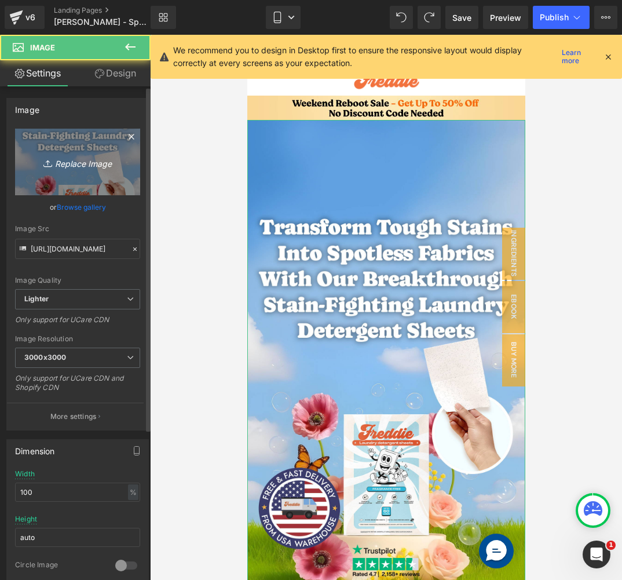
click at [70, 159] on icon "Replace Image" at bounding box center [77, 162] width 93 height 14
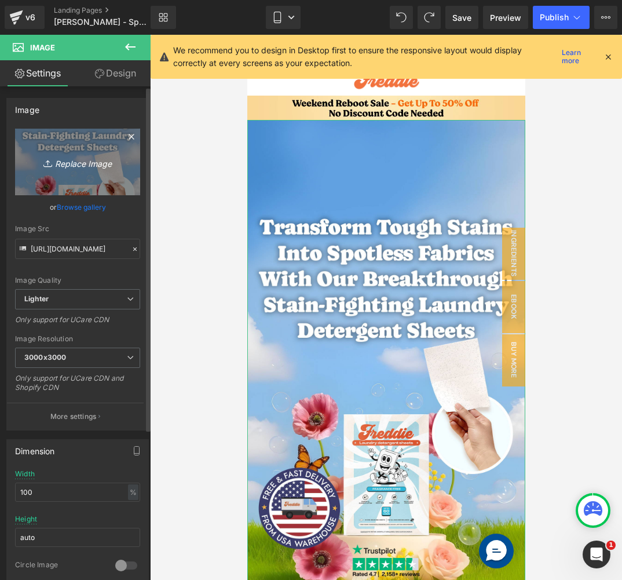
type input "C:\fakepath\above the fold mobile shorter.jpg"
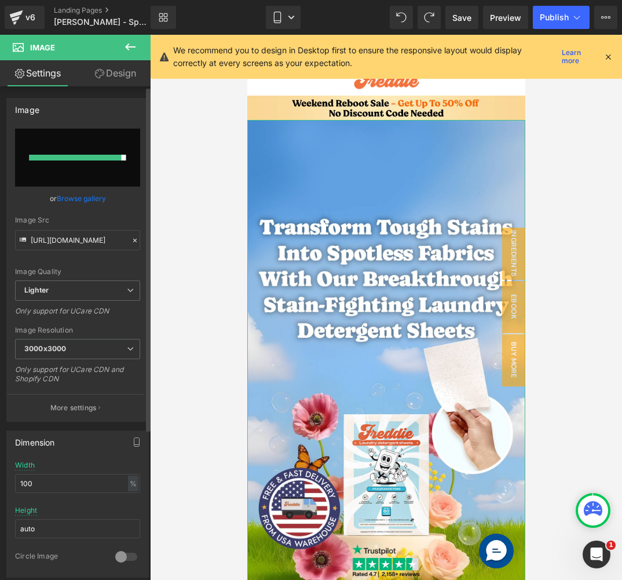
type input "https://ucarecdn.com/a188a7e2-ccde-4894-9cb2-a5b9921d590c/-/format/auto/-/previ…"
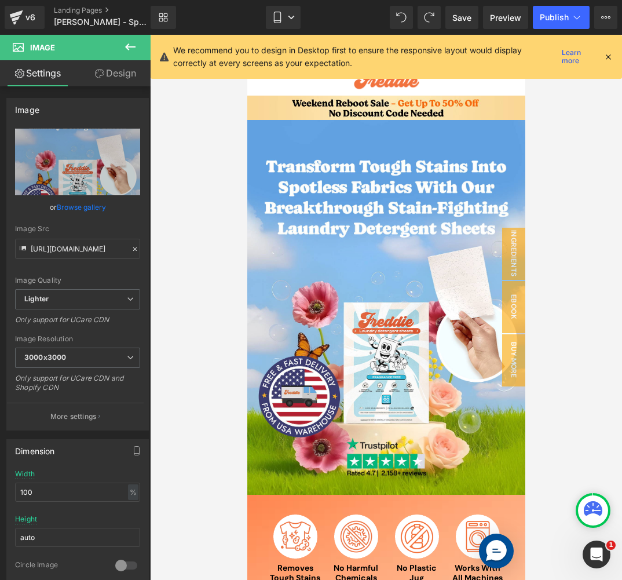
click at [199, 345] on div at bounding box center [386, 307] width 472 height 545
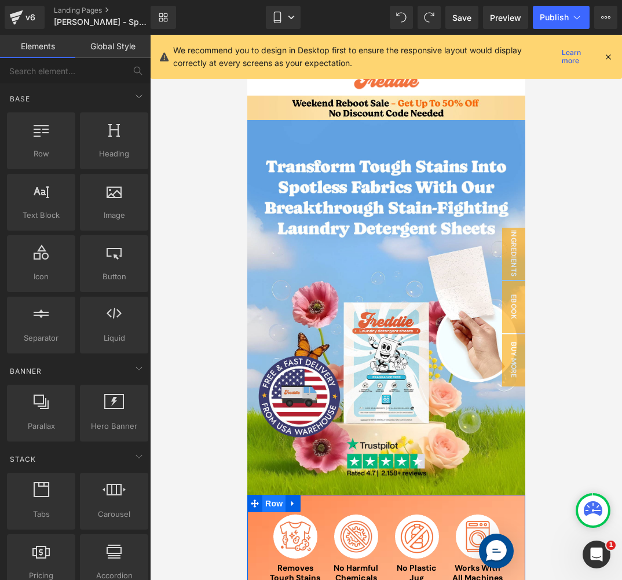
click at [269, 503] on span "Row" at bounding box center [273, 503] width 23 height 17
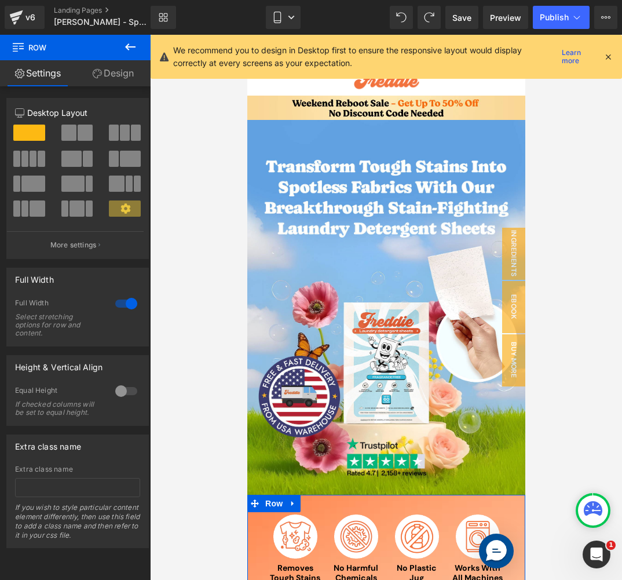
click at [131, 76] on link "Design" at bounding box center [112, 73] width 75 height 26
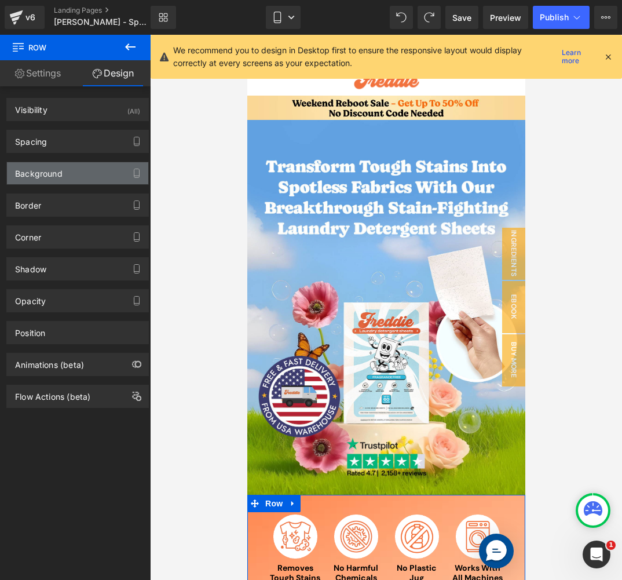
type input "[URL][DOMAIN_NAME][PERSON_NAME]"
click at [54, 178] on div "Background" at bounding box center [77, 173] width 141 height 22
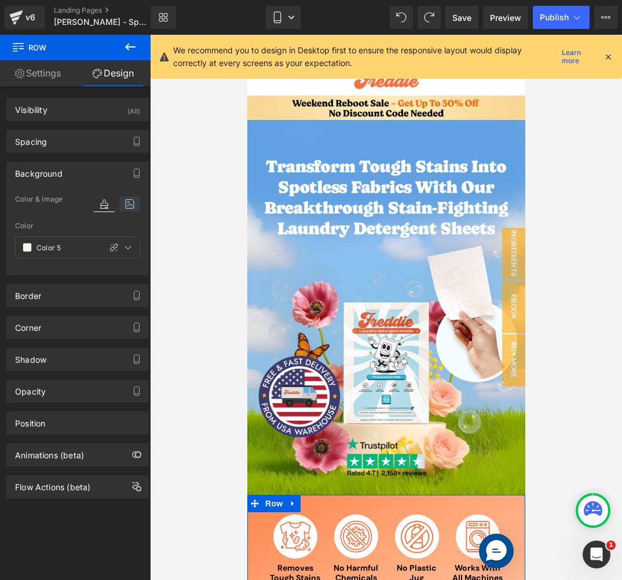
click at [126, 202] on icon at bounding box center [129, 203] width 21 height 15
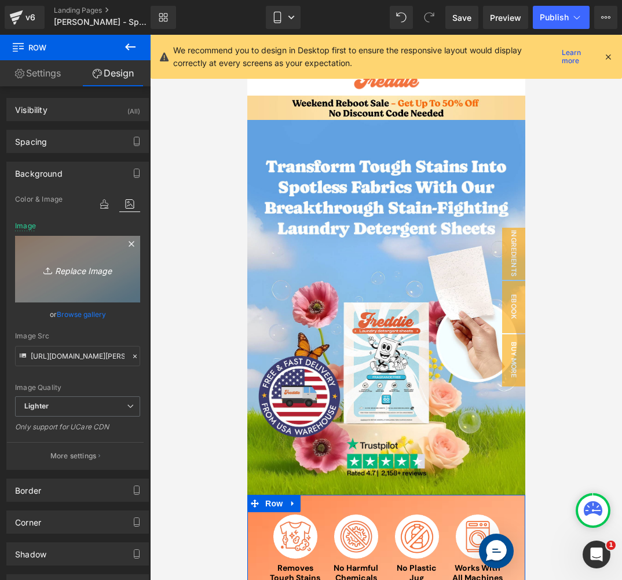
click at [65, 268] on icon "Replace Image" at bounding box center [77, 269] width 93 height 14
type input "C:\fakepath\grass.jpg"
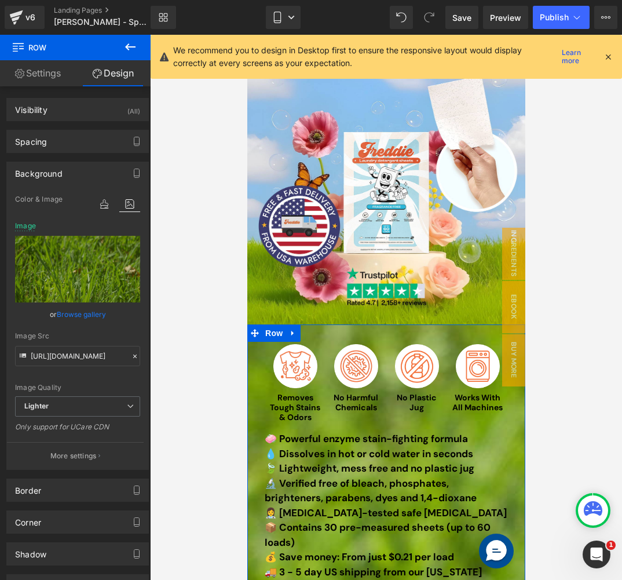
scroll to position [58, 0]
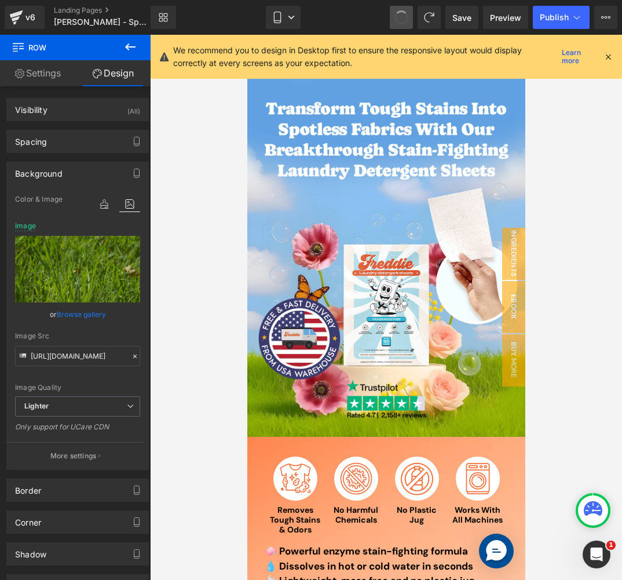
type input "[URL][DOMAIN_NAME][PERSON_NAME]"
